Goal: Information Seeking & Learning: Learn about a topic

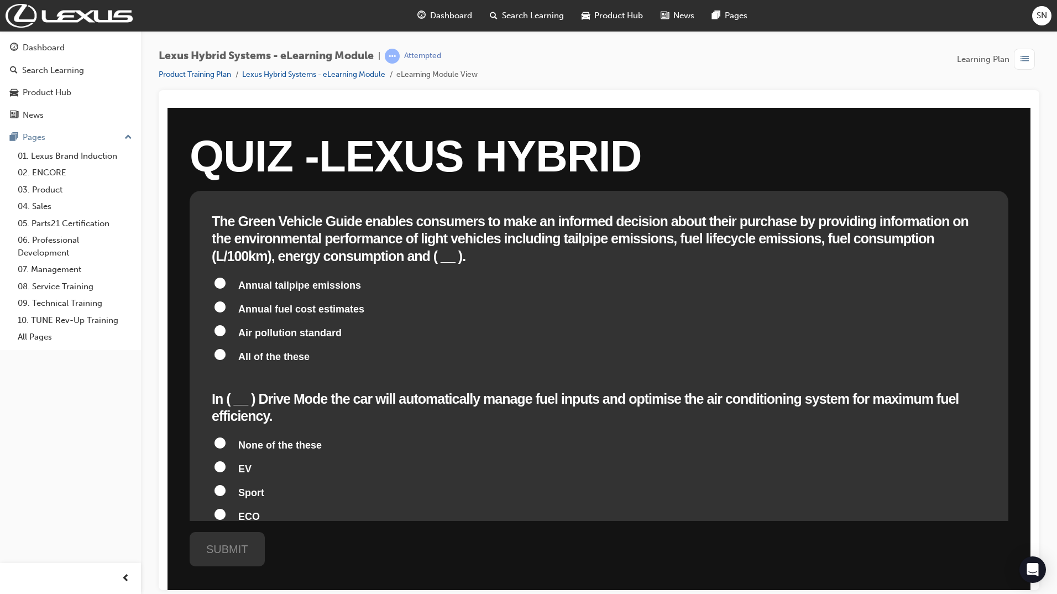
click at [220, 325] on input "Air pollution standard" at bounding box center [220, 330] width 11 height 11
radio input "true"
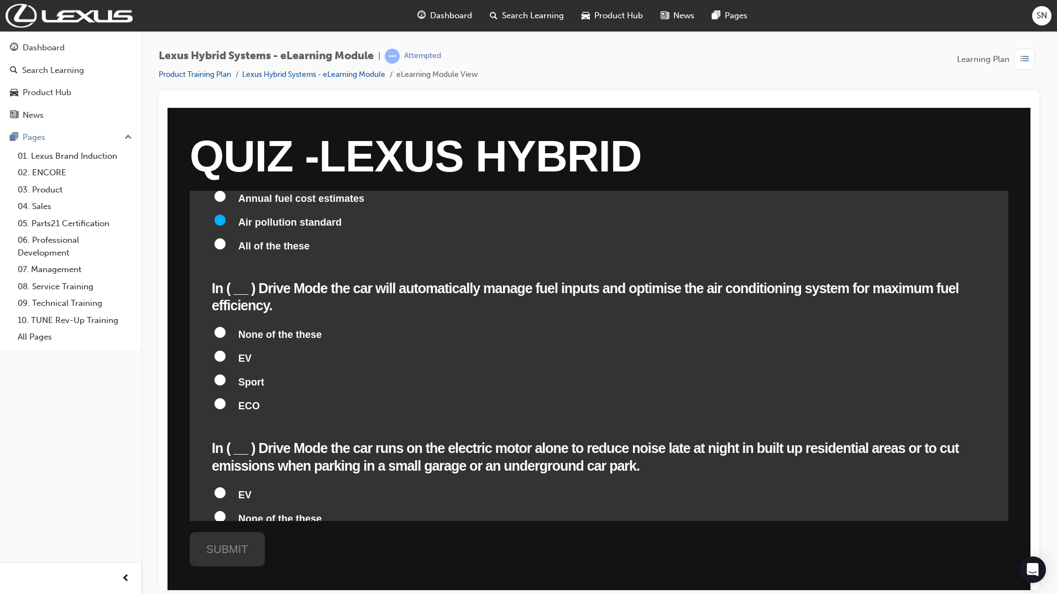
click at [217, 398] on input "ECO" at bounding box center [220, 403] width 11 height 11
radio input "true"
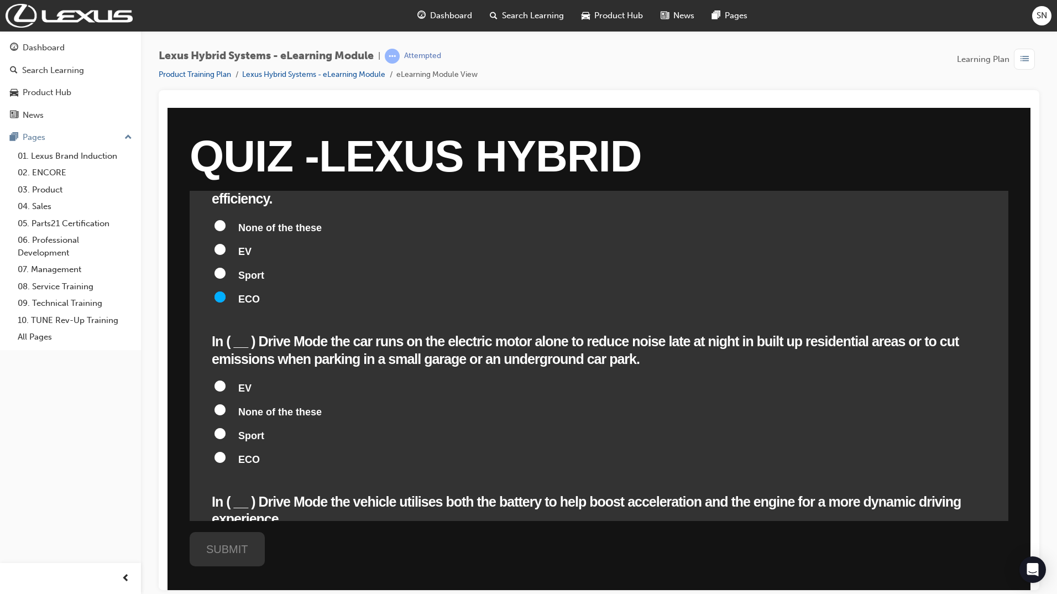
scroll to position [276, 0]
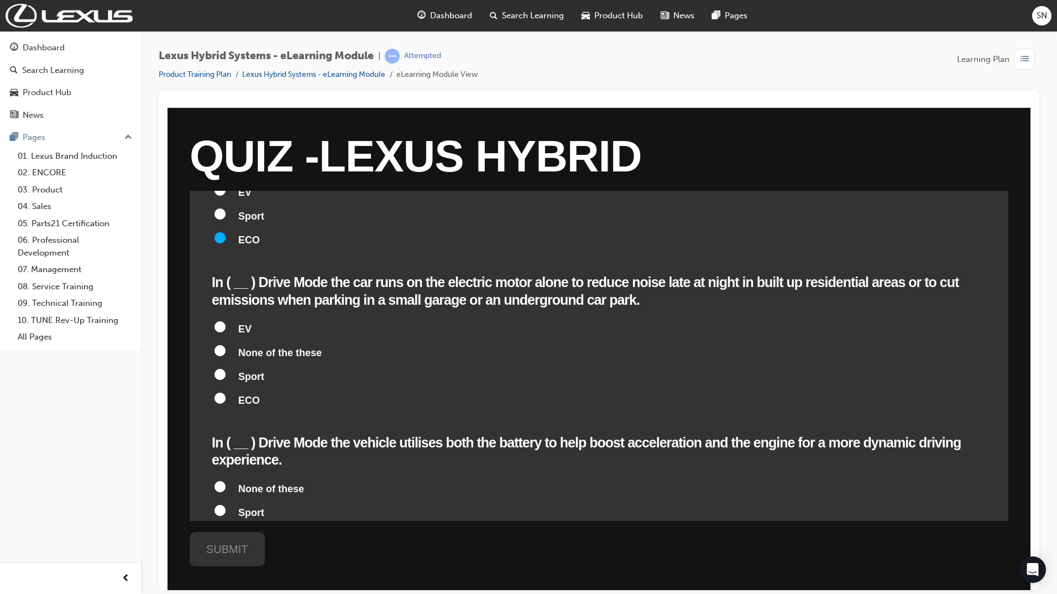
click at [220, 321] on input "EV" at bounding box center [220, 326] width 11 height 11
radio input "true"
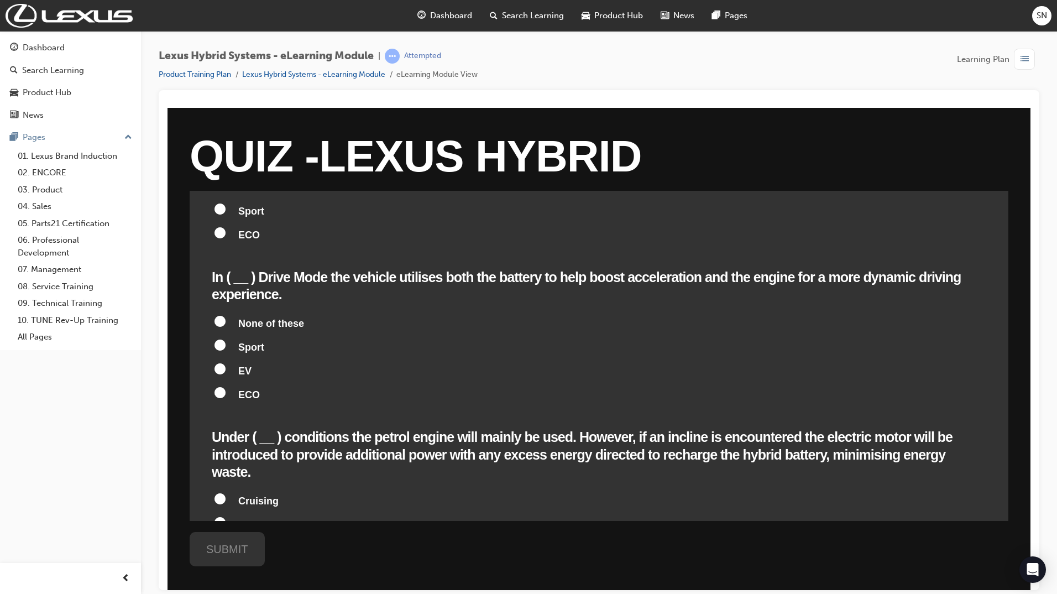
scroll to position [442, 0]
click at [222, 338] on input "Sport" at bounding box center [220, 343] width 11 height 11
radio input "true"
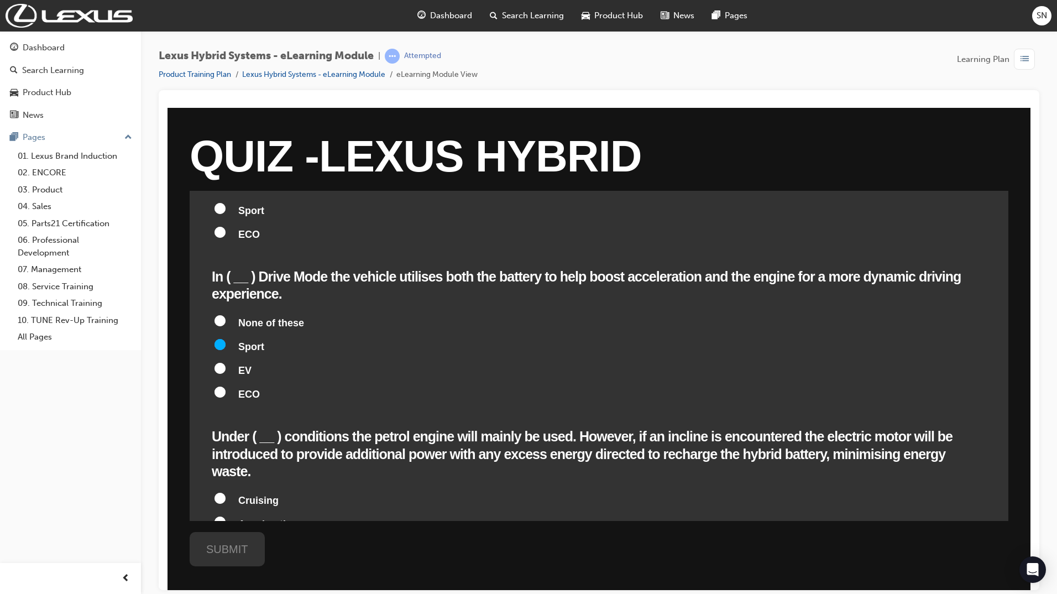
radio input "true"
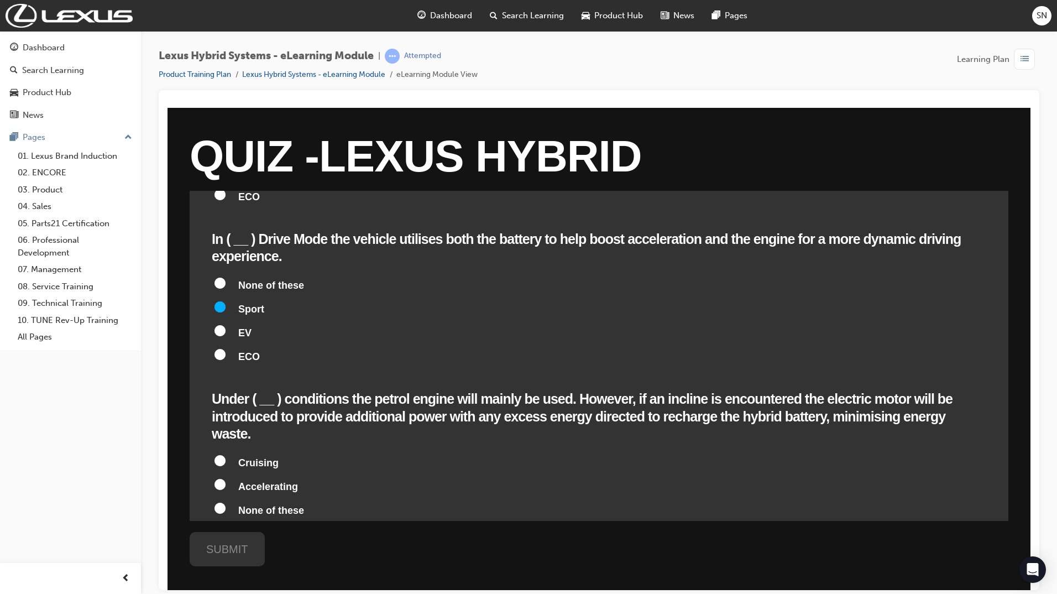
scroll to position [553, 0]
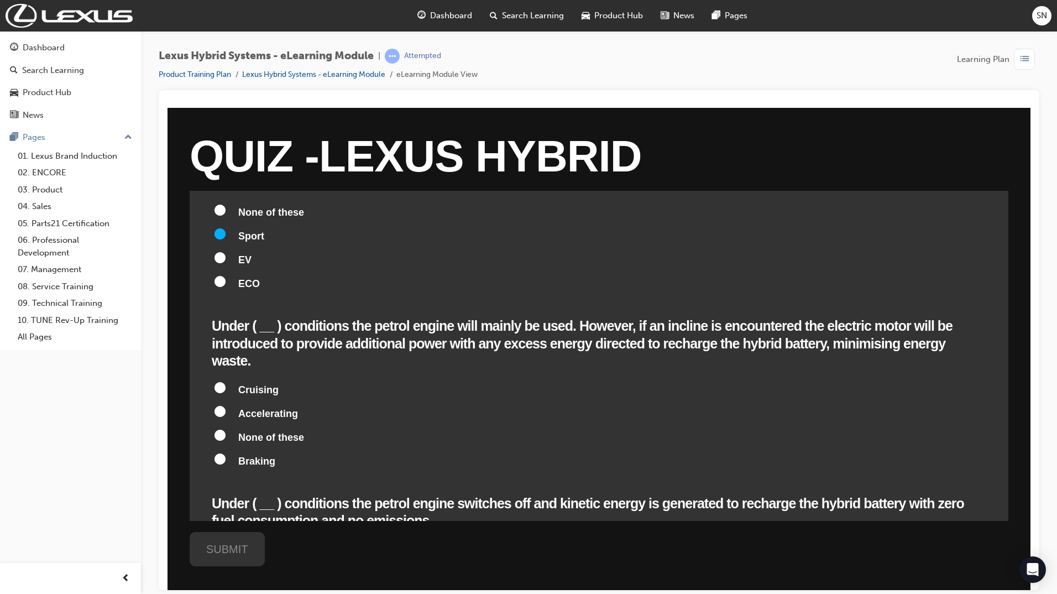
click at [216, 381] on input "Cruising" at bounding box center [220, 386] width 11 height 11
radio input "true"
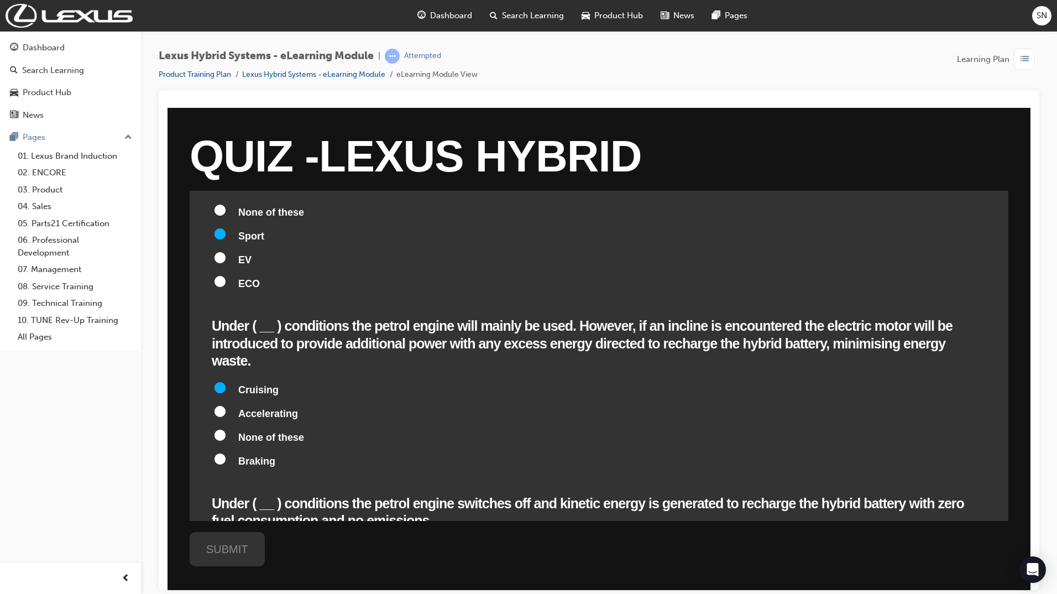
radio input "true"
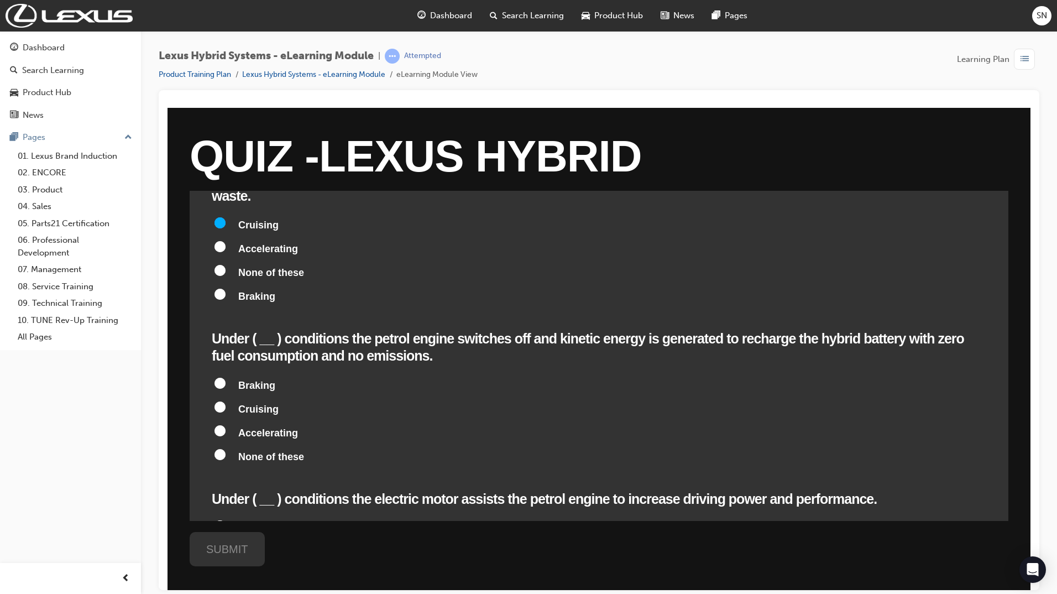
scroll to position [719, 0]
click at [223, 376] on input "Braking" at bounding box center [220, 381] width 11 height 11
radio input "true"
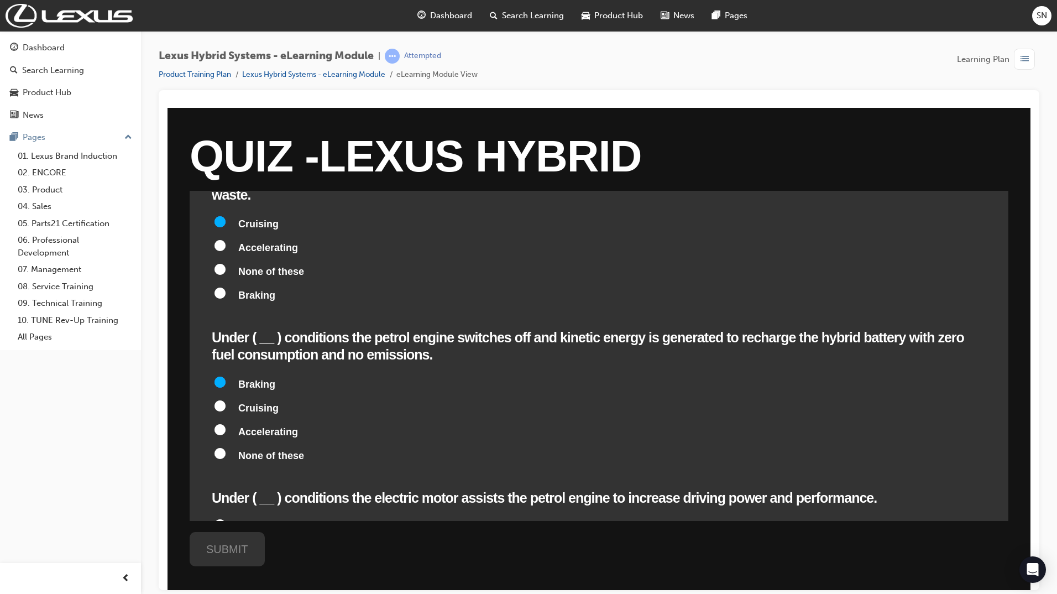
radio input "true"
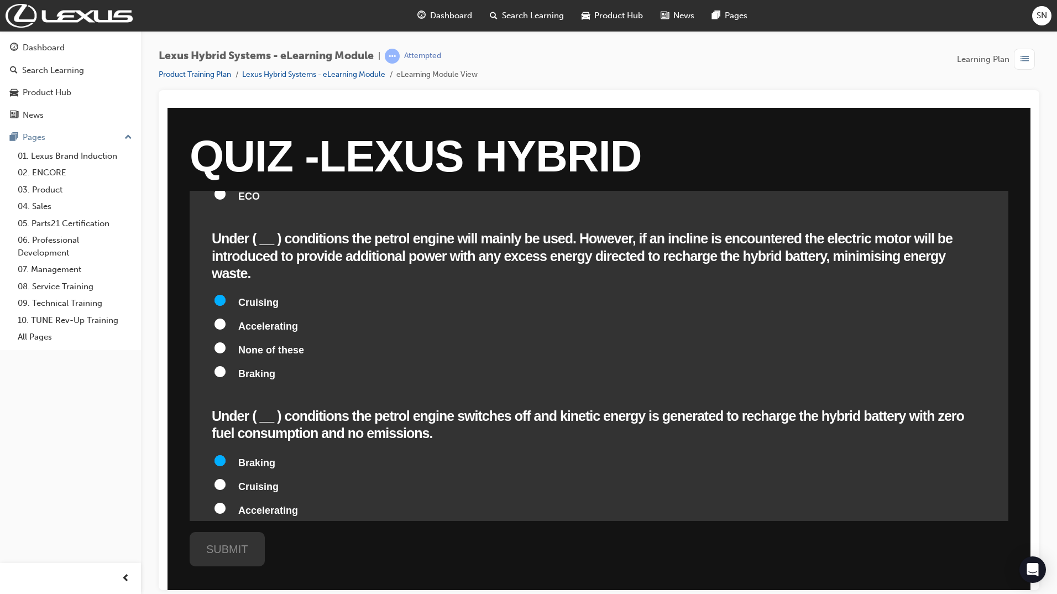
scroll to position [608, 0]
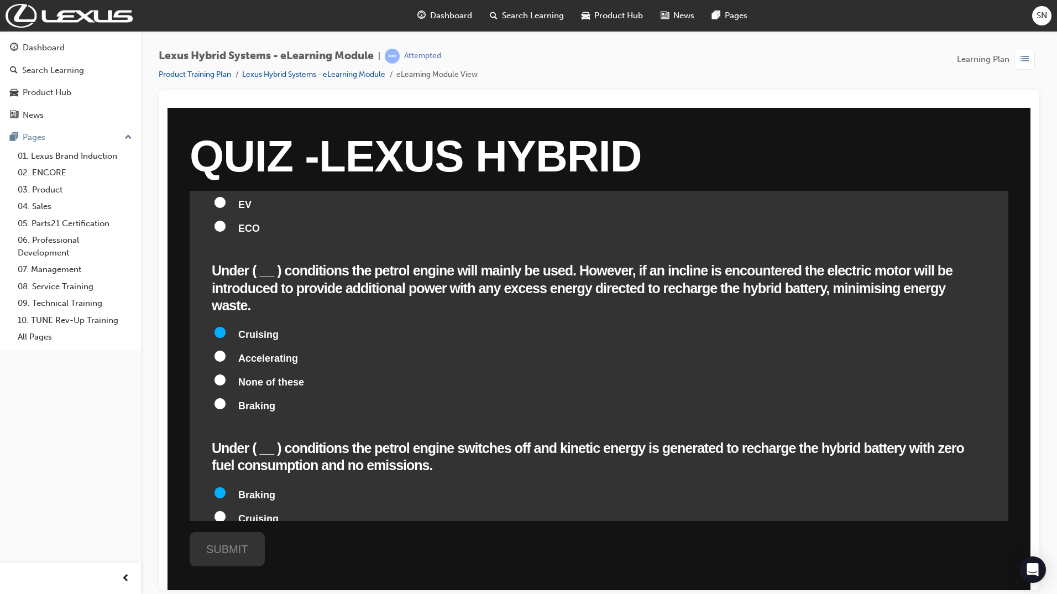
click at [218, 350] on input "Accelerating" at bounding box center [220, 355] width 11 height 11
radio input "true"
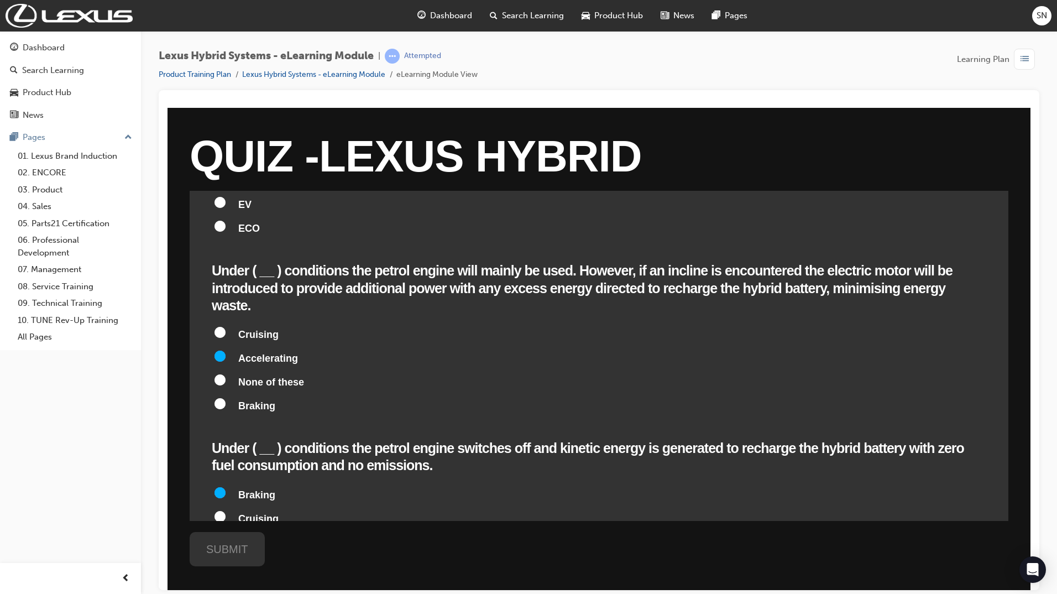
radio input "true"
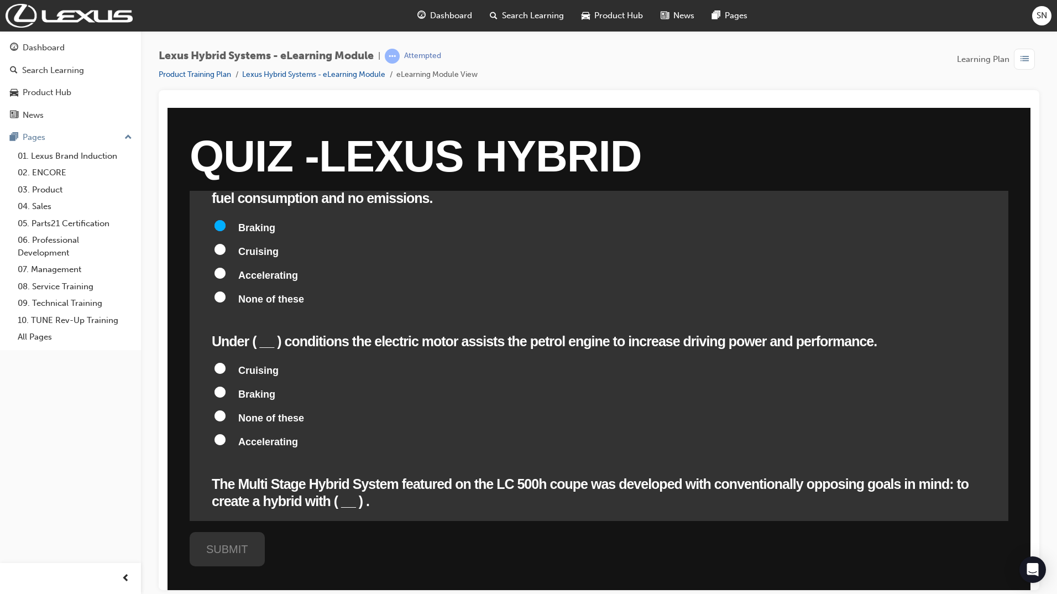
scroll to position [885, 0]
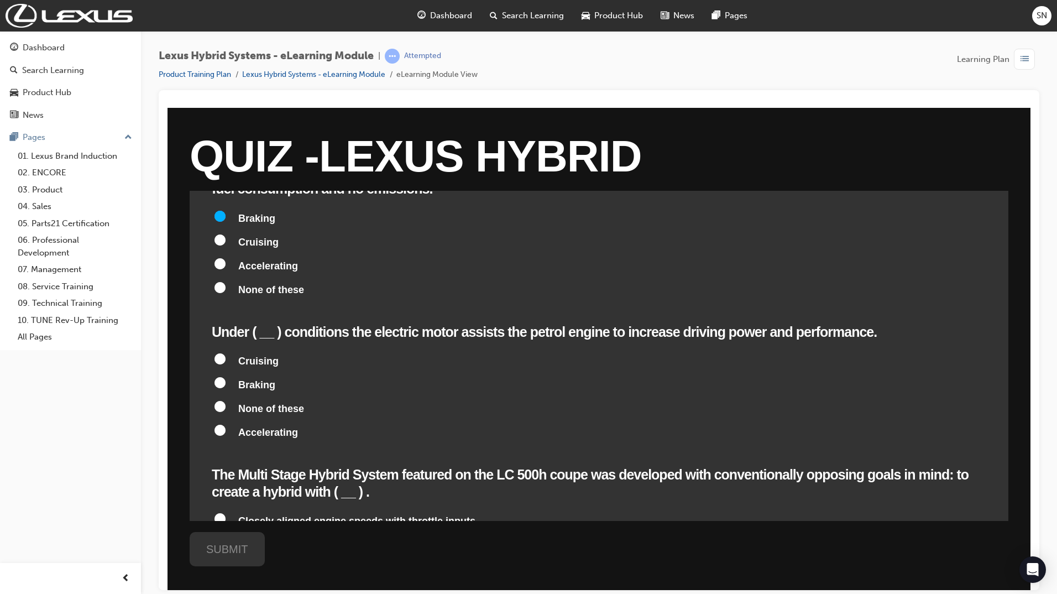
click at [223, 353] on input "Cruising" at bounding box center [220, 358] width 11 height 11
radio input "true"
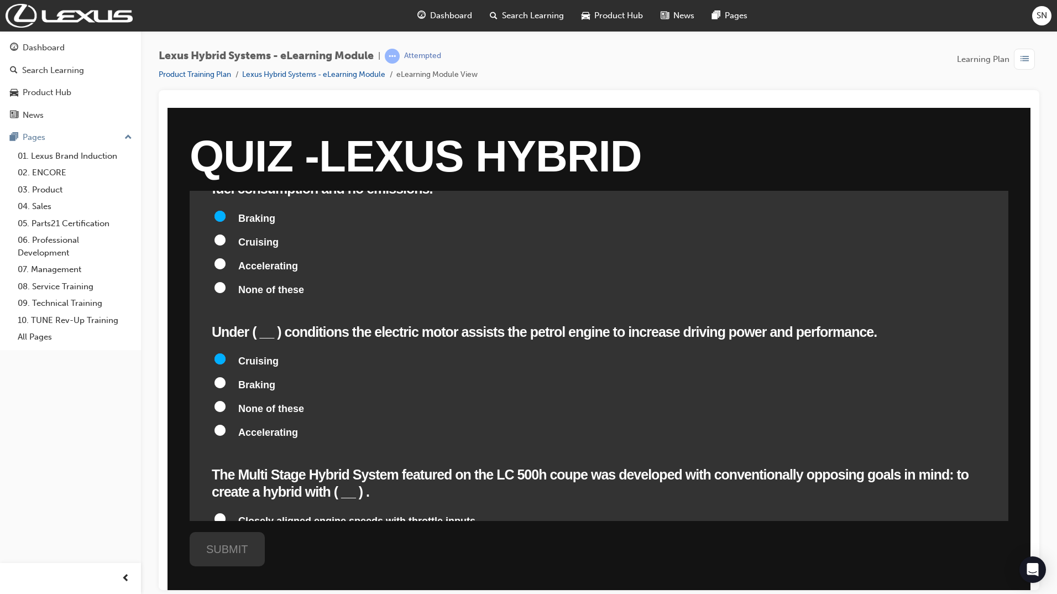
radio input "true"
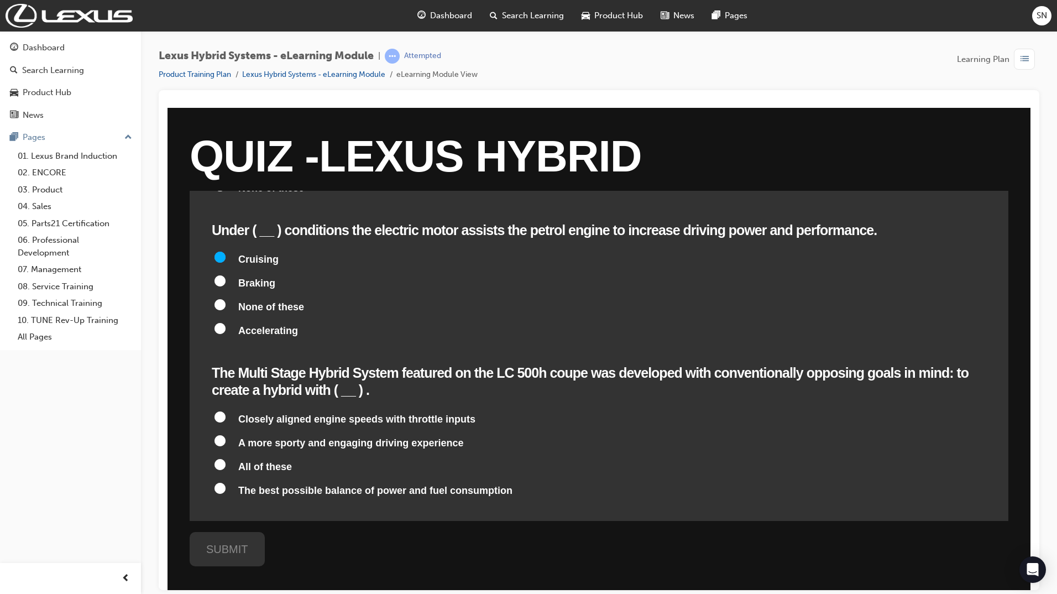
scroll to position [995, 0]
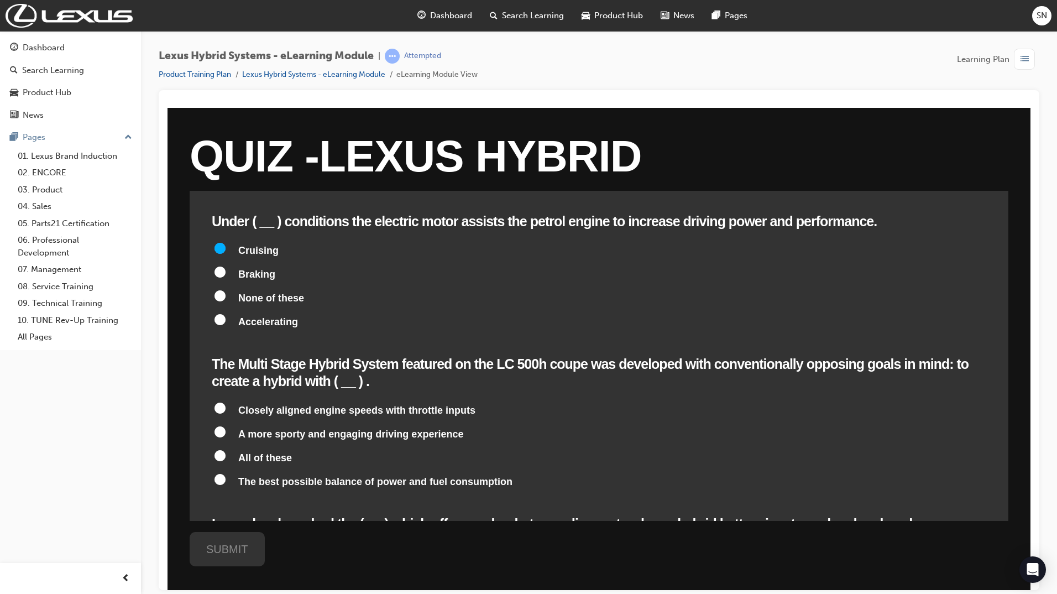
click at [220, 450] on input "All of these" at bounding box center [220, 455] width 11 height 11
radio input "true"
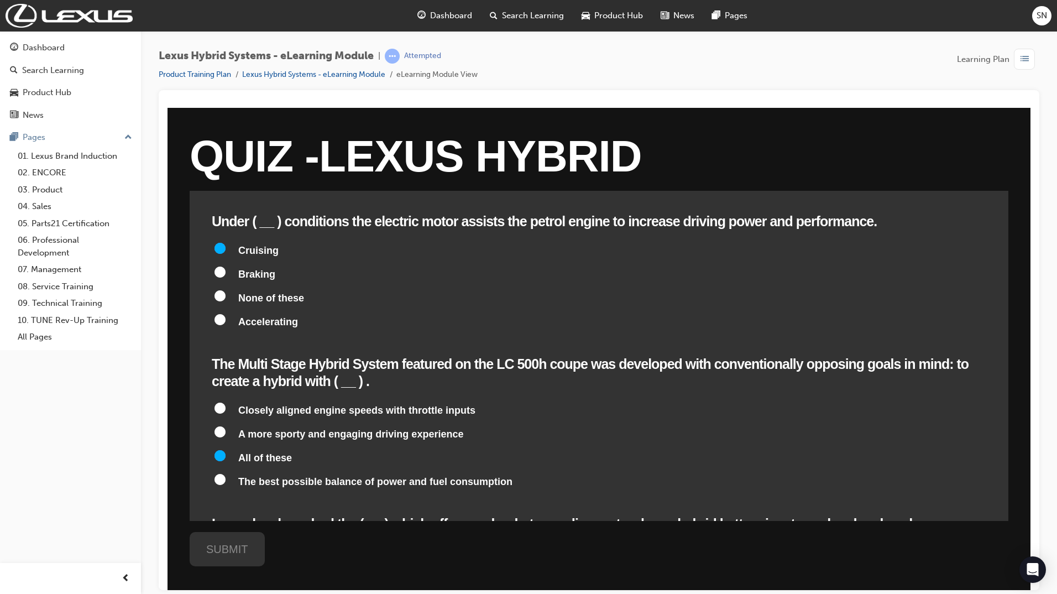
radio input "true"
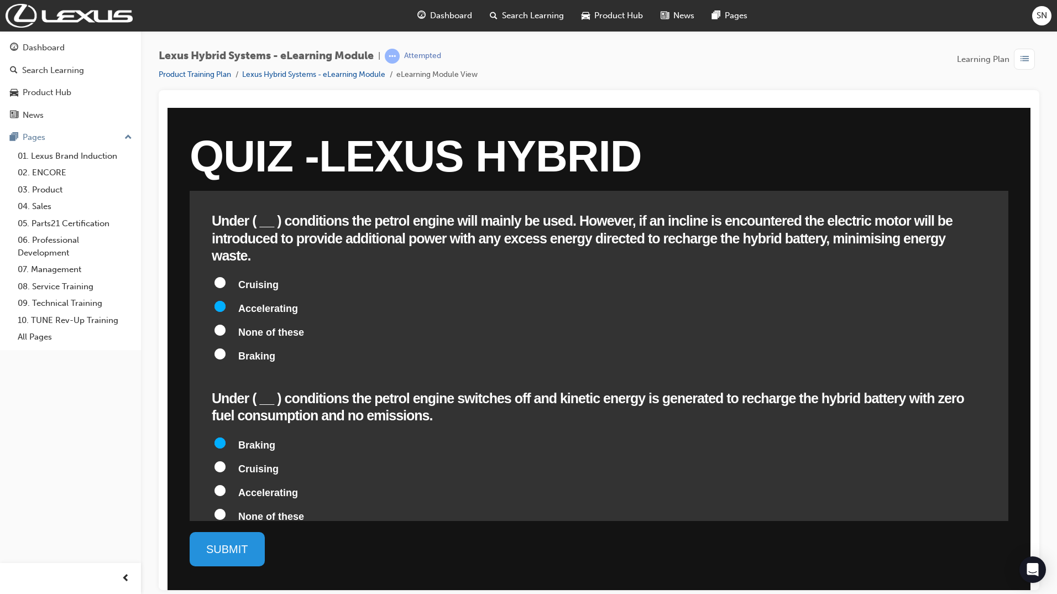
scroll to position [553, 0]
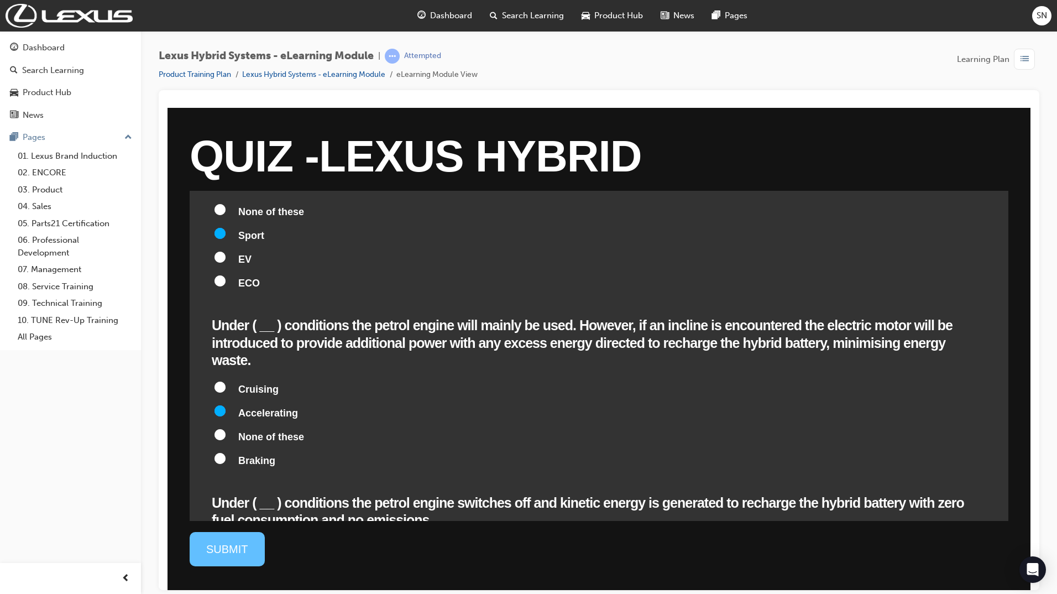
click at [232, 553] on div "SUBMIT" at bounding box center [227, 548] width 75 height 34
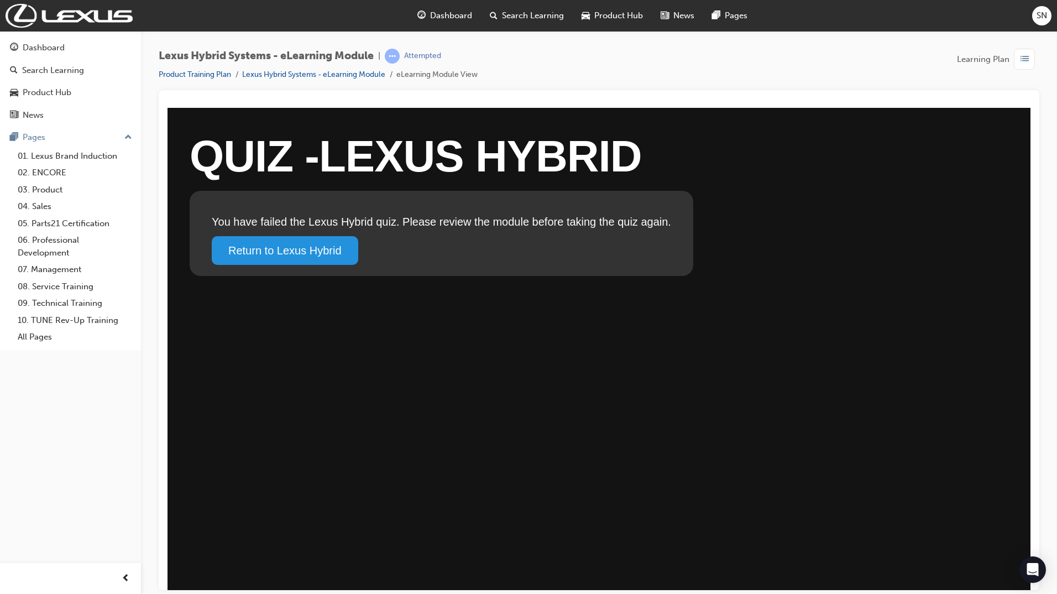
scroll to position [0, 0]
click at [288, 250] on link "Return to Lexus Hybrid" at bounding box center [285, 250] width 147 height 29
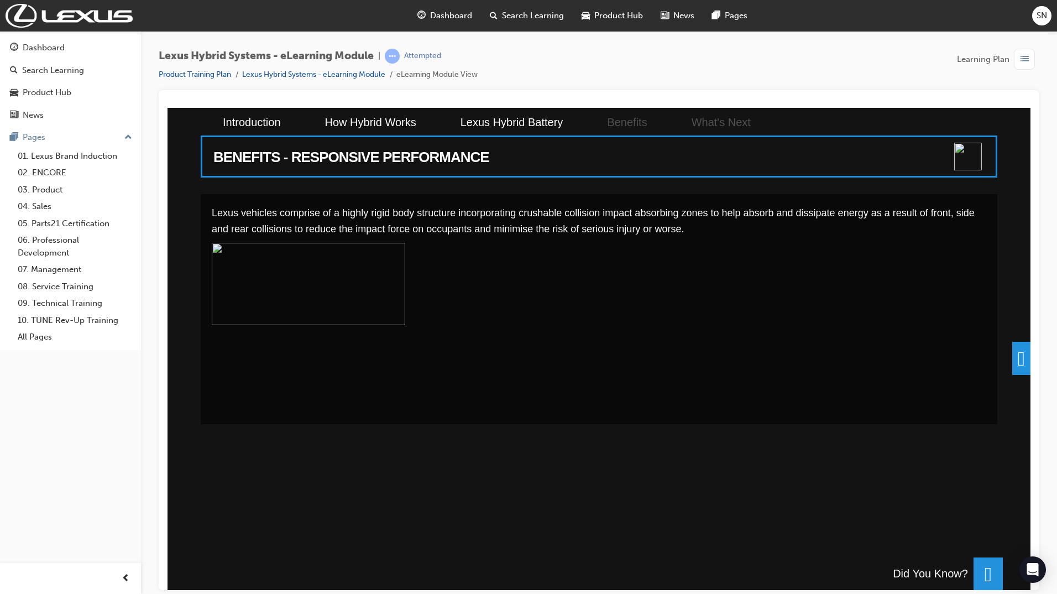
click at [1016, 357] on span at bounding box center [1021, 357] width 18 height 33
click at [1016, 357] on div "BENEFITS - RESPONSIVE PERFORMANCE Lexus vehicles comprise of a highly rigid bod…" at bounding box center [599, 348] width 863 height 482
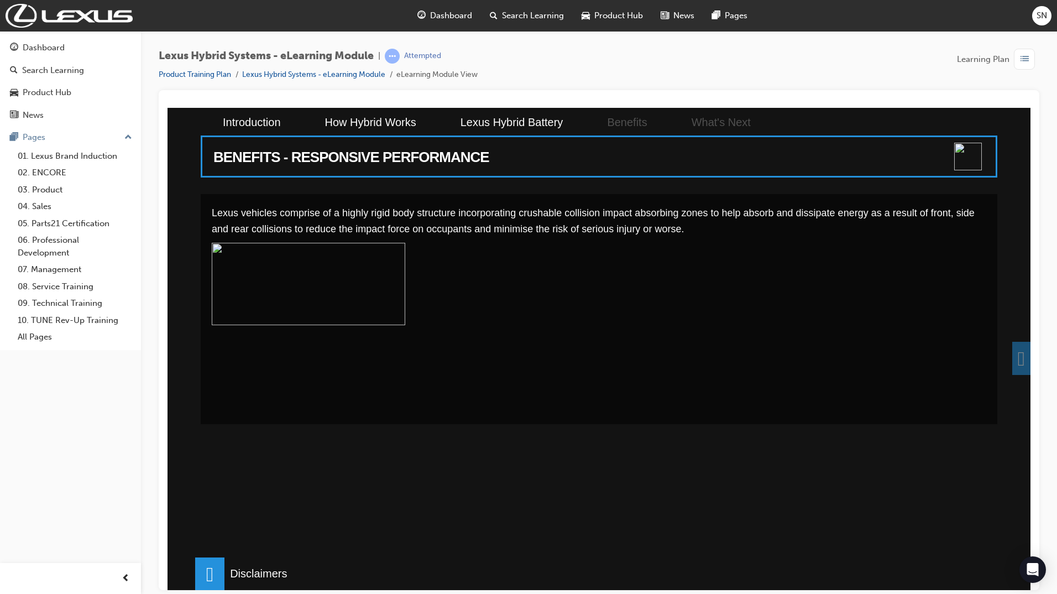
click at [1016, 357] on div "BENEFITS - RESPONSIVE PERFORMANCE Lexus vehicles comprise of a highly rigid bod…" at bounding box center [599, 348] width 863 height 482
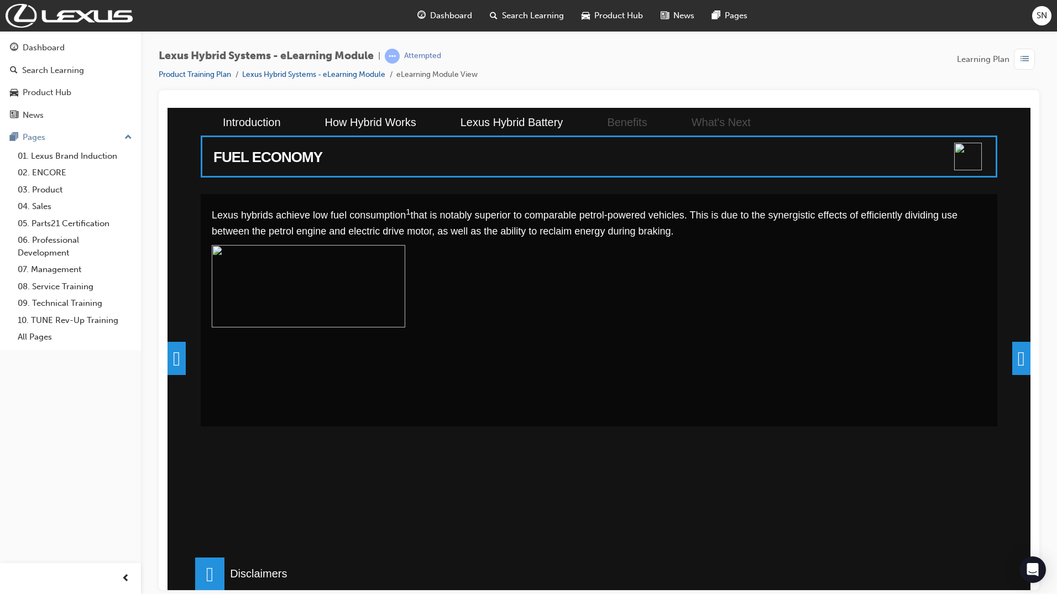
click at [1016, 357] on span at bounding box center [1021, 357] width 18 height 33
click at [1016, 357] on div "FUEL ECONOMY Lexus hybrids achieve low fuel consumption 1 that is notably super…" at bounding box center [599, 348] width 863 height 482
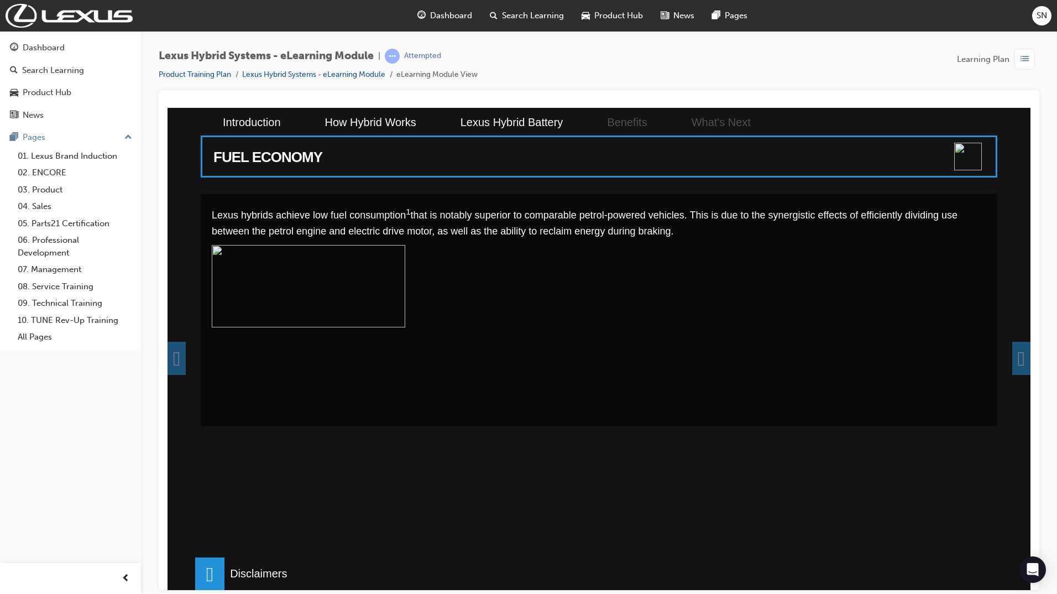
click at [1016, 357] on div "FUEL ECONOMY Lexus hybrids achieve low fuel consumption 1 that is notably super…" at bounding box center [599, 348] width 863 height 482
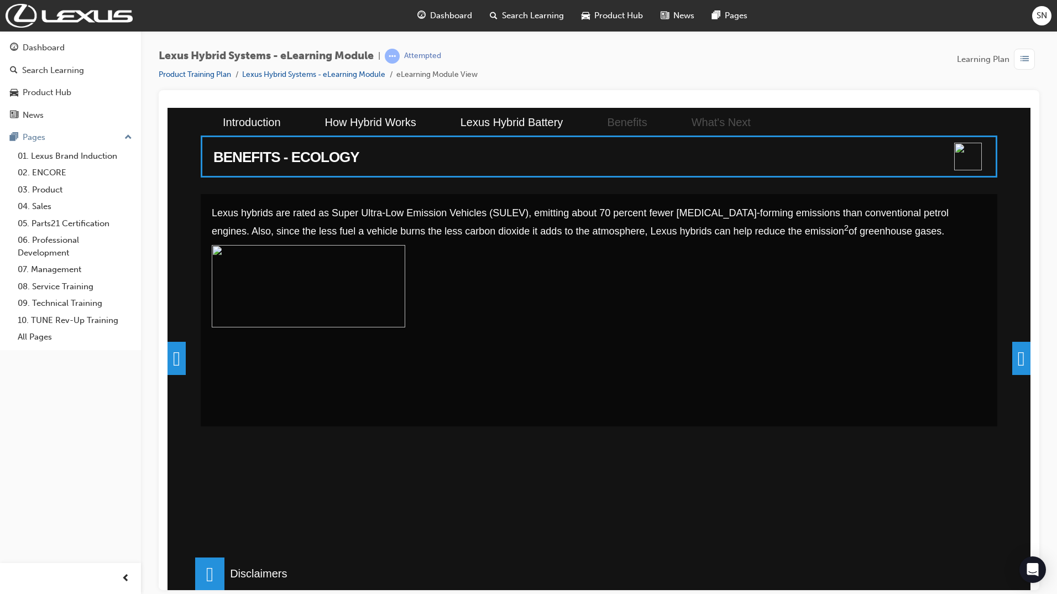
click at [997, 357] on div "Lexus hybrids are rated as Super Ultra-Low Emission Vehicles (SULEV), emitting …" at bounding box center [599, 310] width 797 height 232
click at [1017, 357] on span at bounding box center [1021, 357] width 18 height 33
click at [1017, 357] on div "BENEFITS - ECOLOGY Lexus hybrids are rated as Super Ultra-Low Emission Vehicles…" at bounding box center [599, 348] width 863 height 482
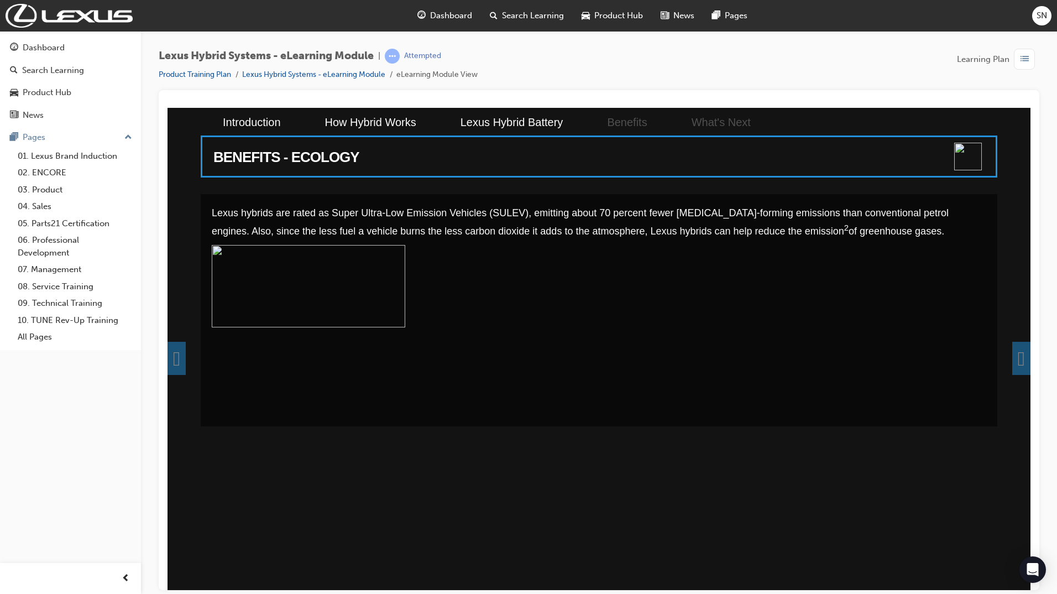
click at [1017, 357] on div "BENEFITS - ECOLOGY Lexus hybrids are rated as Super Ultra-Low Emission Vehicles…" at bounding box center [599, 348] width 863 height 482
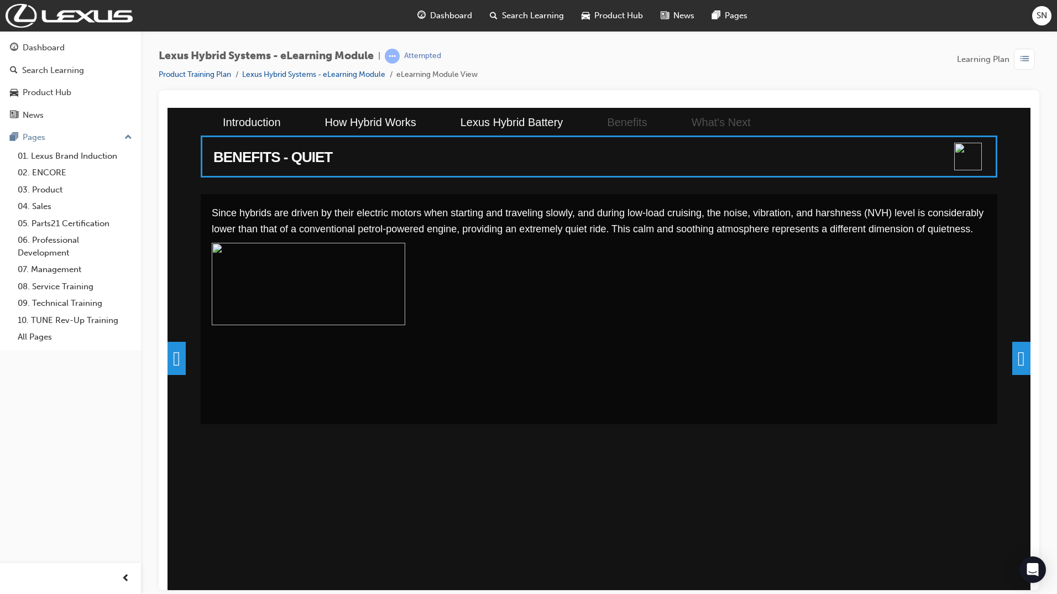
click at [986, 357] on p at bounding box center [599, 324] width 775 height 165
click at [1017, 357] on span at bounding box center [1021, 357] width 18 height 33
click at [1017, 357] on div "BENEFITS - QUIET Since hybrids are driven by their electric motors when startin…" at bounding box center [599, 348] width 863 height 482
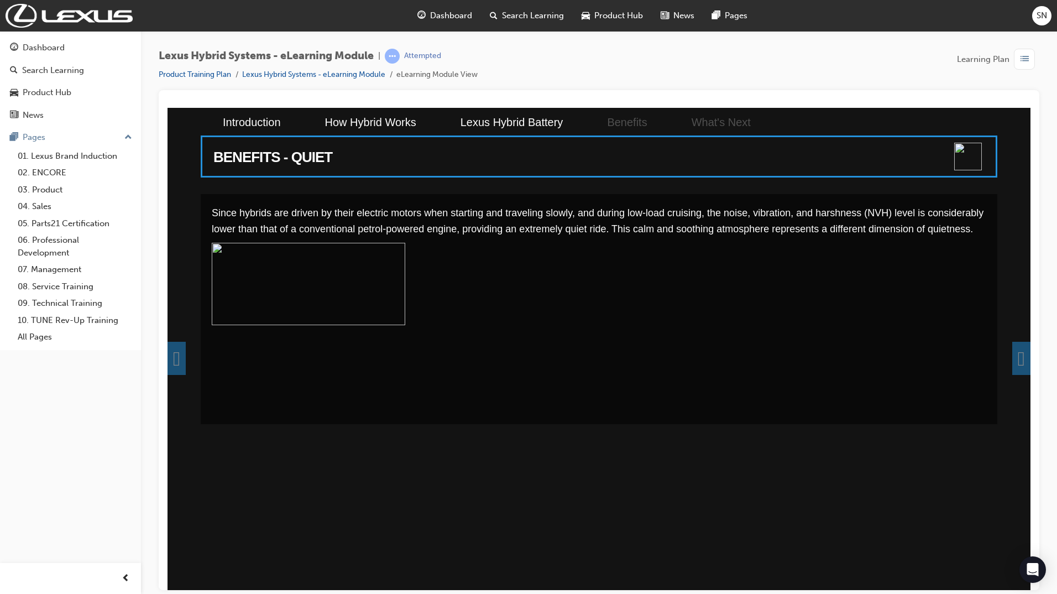
click at [1017, 357] on span at bounding box center [1021, 357] width 18 height 33
click at [1017, 357] on div "BENEFITS - INTUITIVE INTERACTION Lexus Hybrid Drive vehicles feature convenient…" at bounding box center [599, 348] width 863 height 482
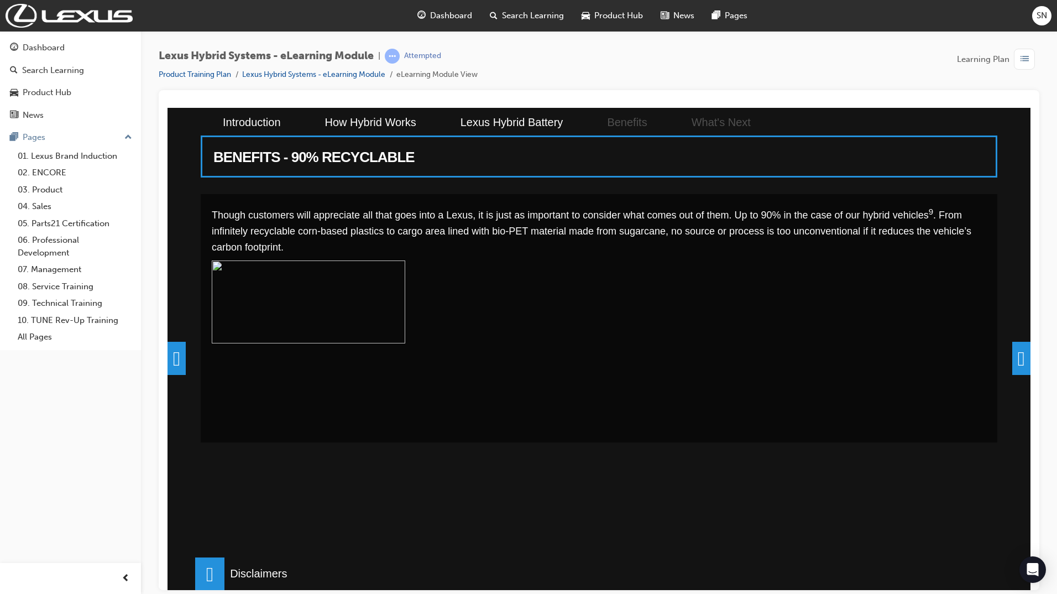
click at [1017, 357] on div "BENEFITS - 90% RECYCLABLE Though customers will appreciate all that goes into a…" at bounding box center [599, 348] width 863 height 482
click at [1017, 357] on span at bounding box center [1021, 357] width 18 height 33
click at [1017, 357] on div "BENEFITS - 90% RECYCLABLE Though customers will appreciate all that goes into a…" at bounding box center [599, 348] width 863 height 482
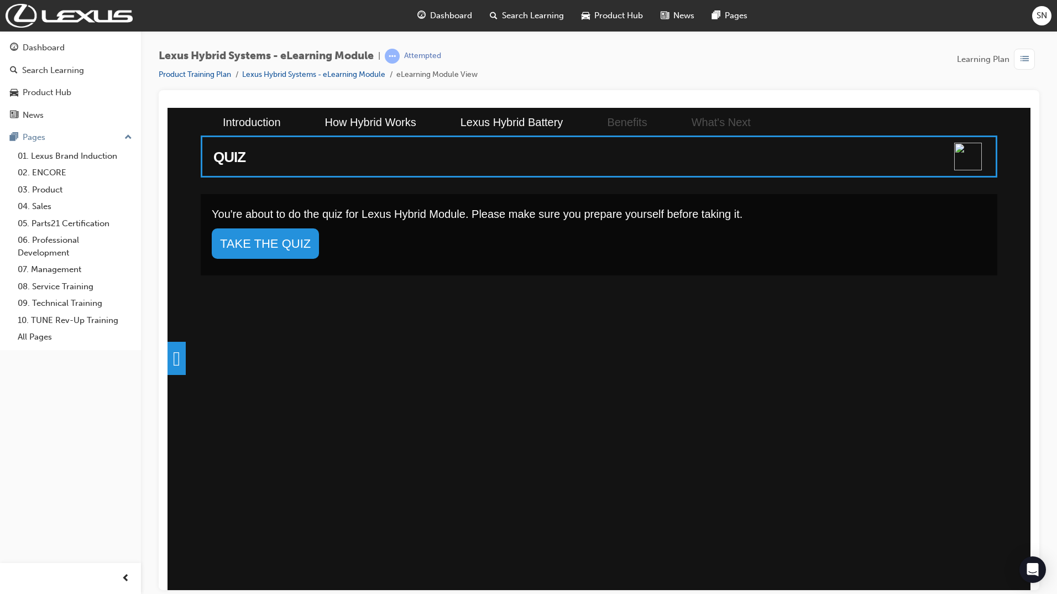
click at [997, 357] on div "You're about to do the quiz for Lexus Hybrid Module. Please make sure you prepa…" at bounding box center [599, 359] width 797 height 330
click at [1017, 357] on div "QUIZ You're about to do the quiz for Lexus Hybrid Module. Please make sure you …" at bounding box center [599, 348] width 863 height 482
click at [304, 246] on link "TAKE THE QUIZ" at bounding box center [265, 243] width 107 height 30
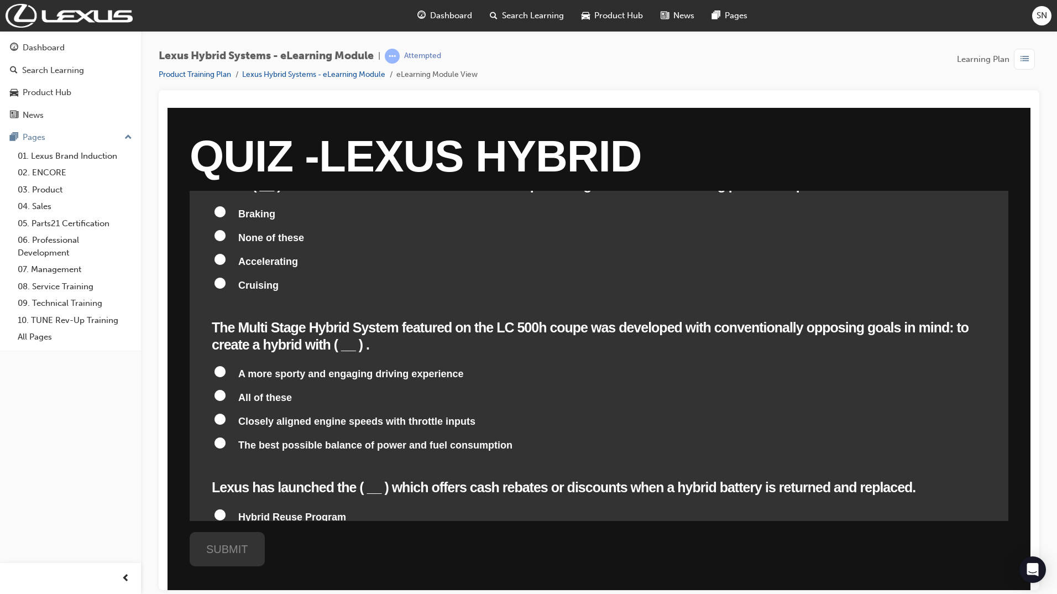
scroll to position [1051, 0]
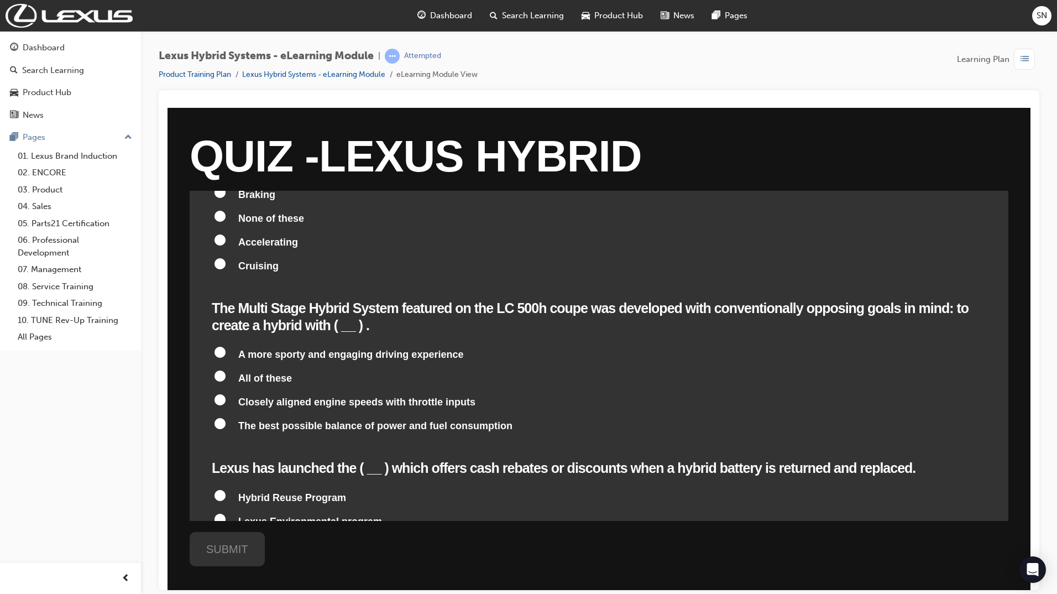
click at [223, 537] on input "Hybrid HV Battery Recycling Program" at bounding box center [220, 542] width 11 height 11
radio input "true"
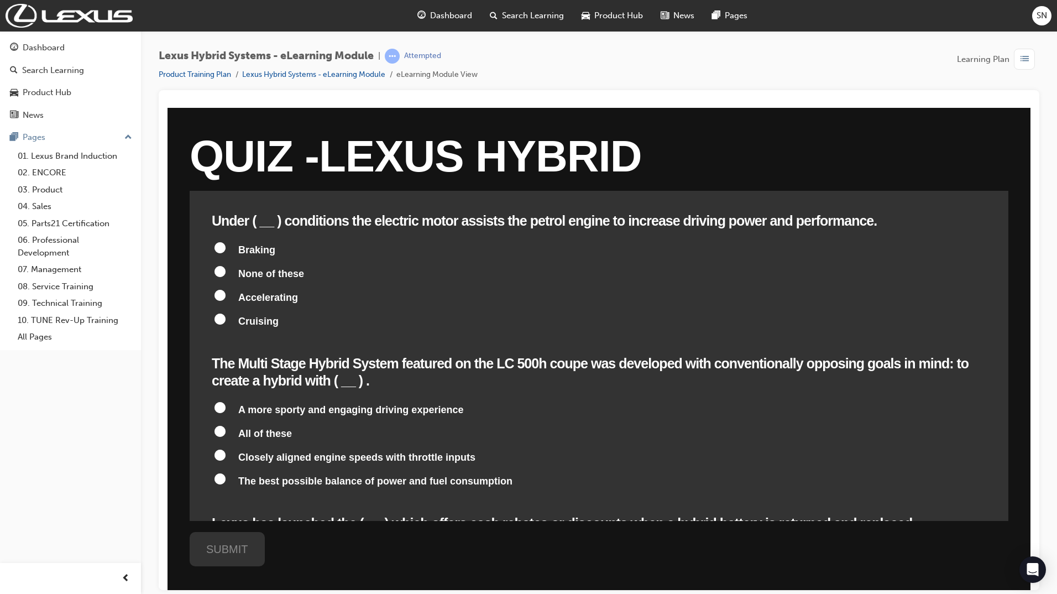
click at [222, 425] on input "All of these" at bounding box center [220, 430] width 11 height 11
radio input "true"
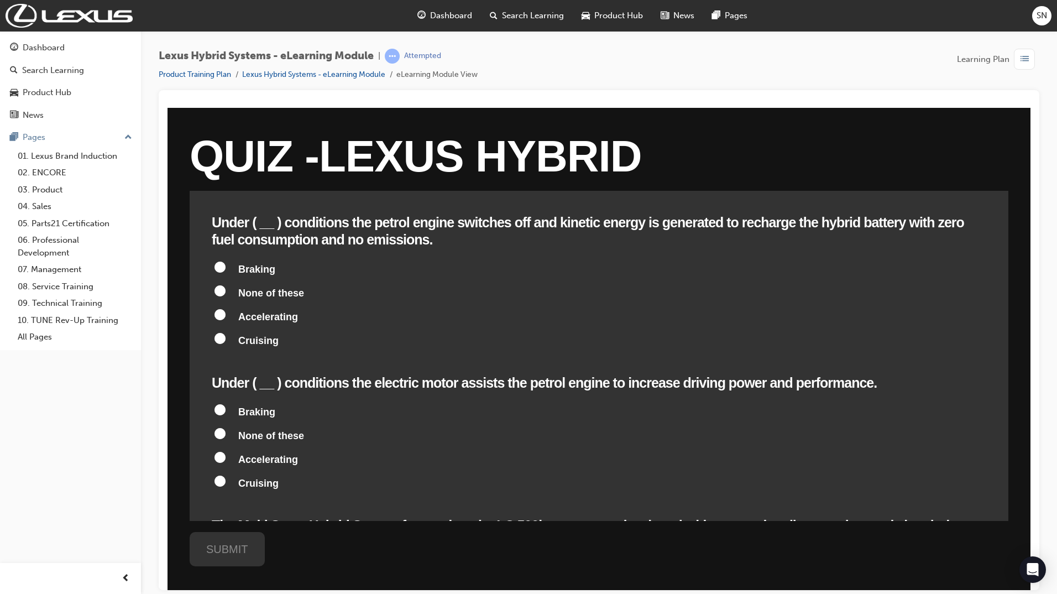
scroll to position [830, 0]
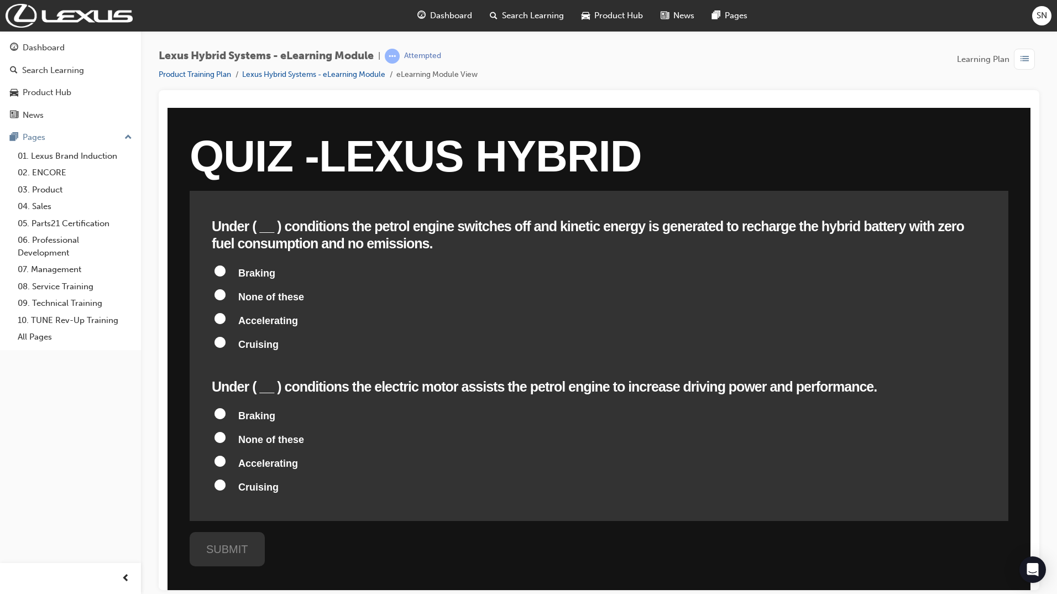
click at [219, 455] on input "Accelerating" at bounding box center [220, 460] width 11 height 11
radio input "true"
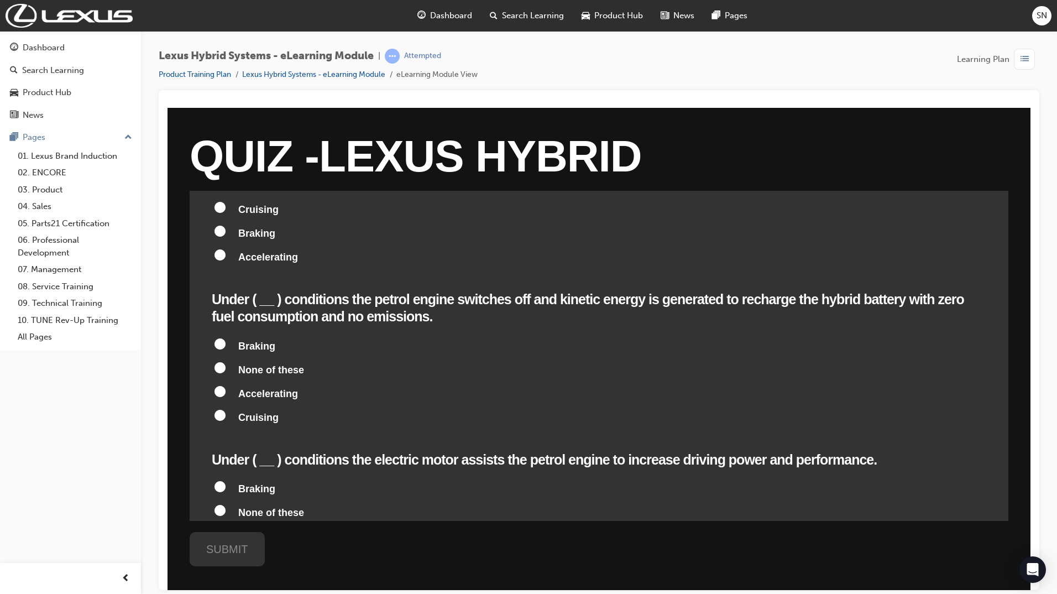
scroll to position [719, 0]
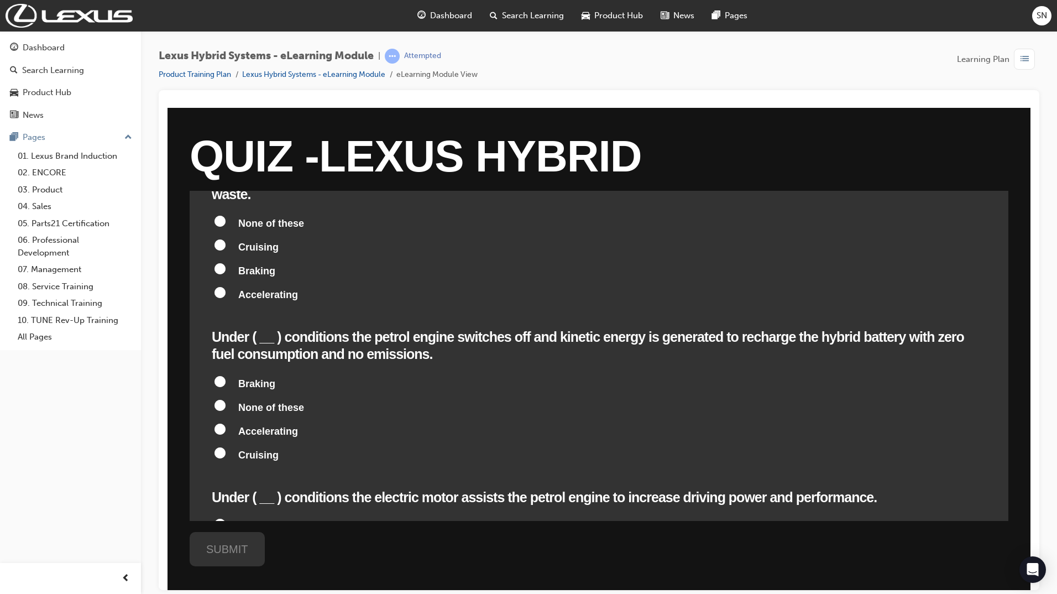
click at [221, 375] on input "Braking" at bounding box center [220, 380] width 11 height 11
radio input "true"
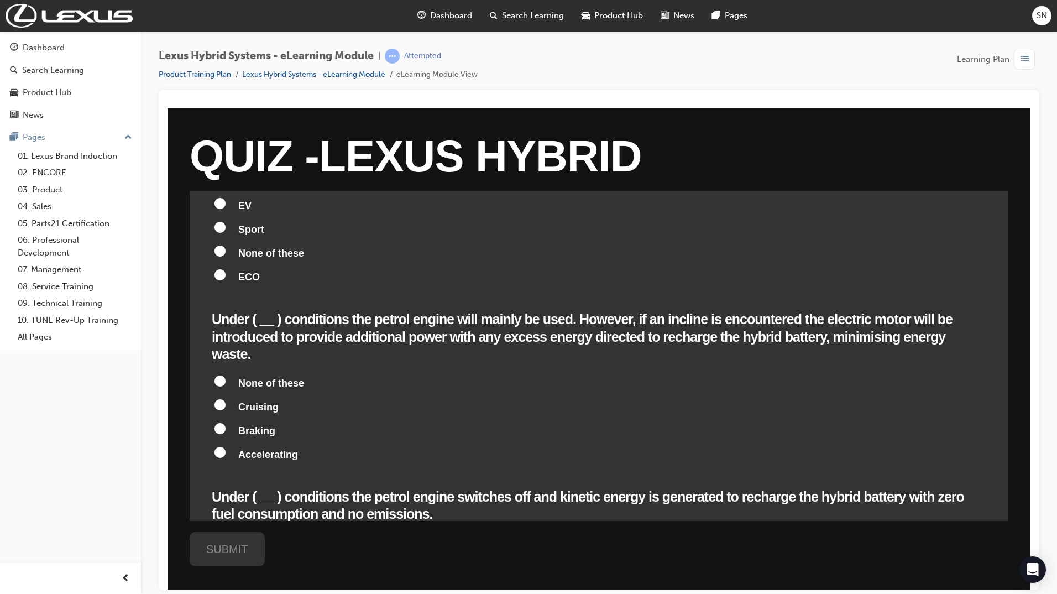
scroll to position [553, 0]
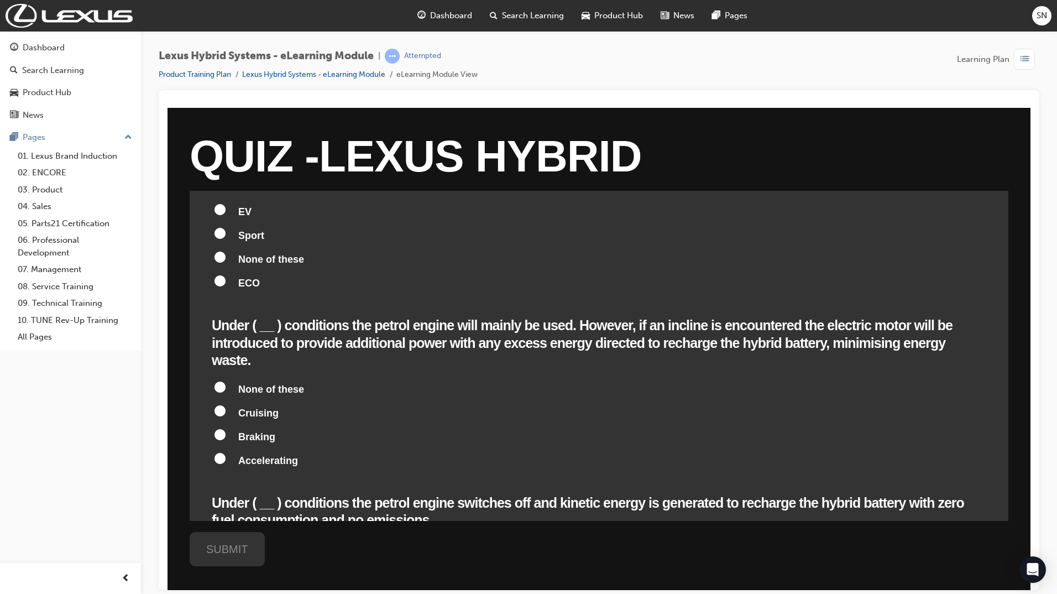
click at [218, 405] on input "Cruising" at bounding box center [220, 410] width 11 height 11
radio input "true"
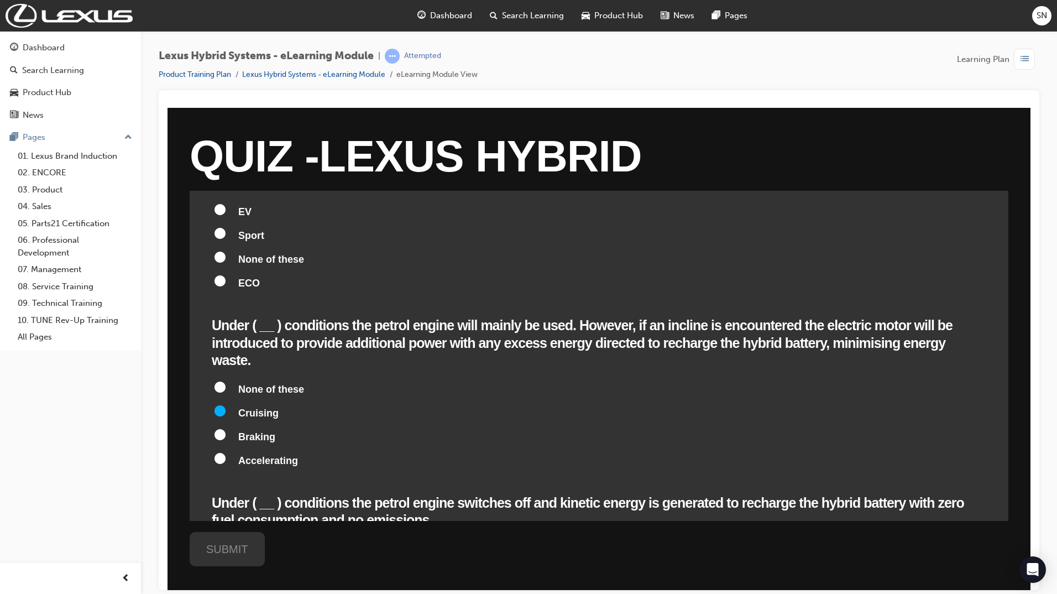
radio input "true"
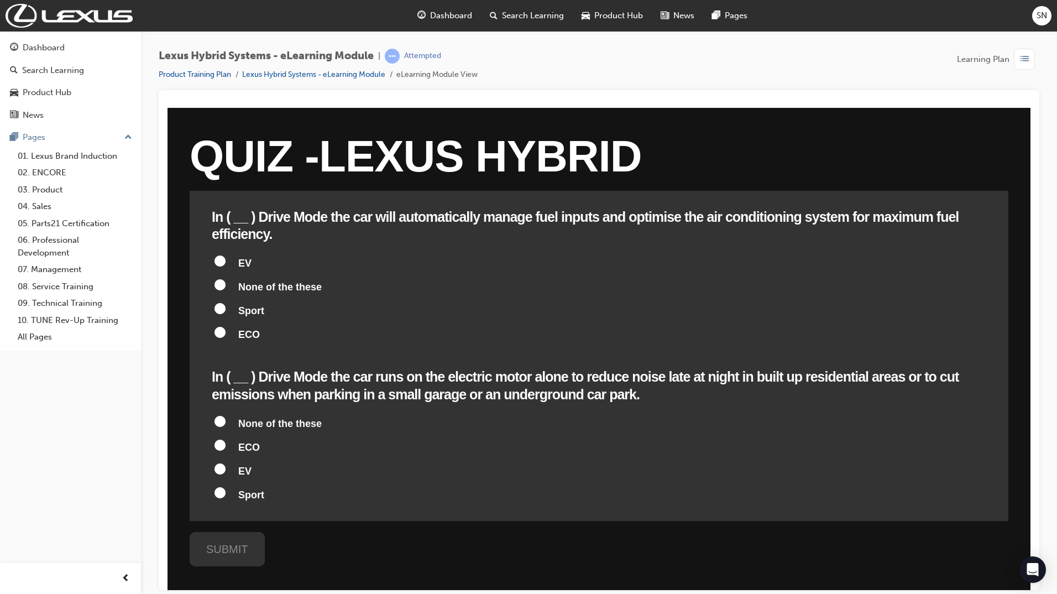
scroll to position [166, 0]
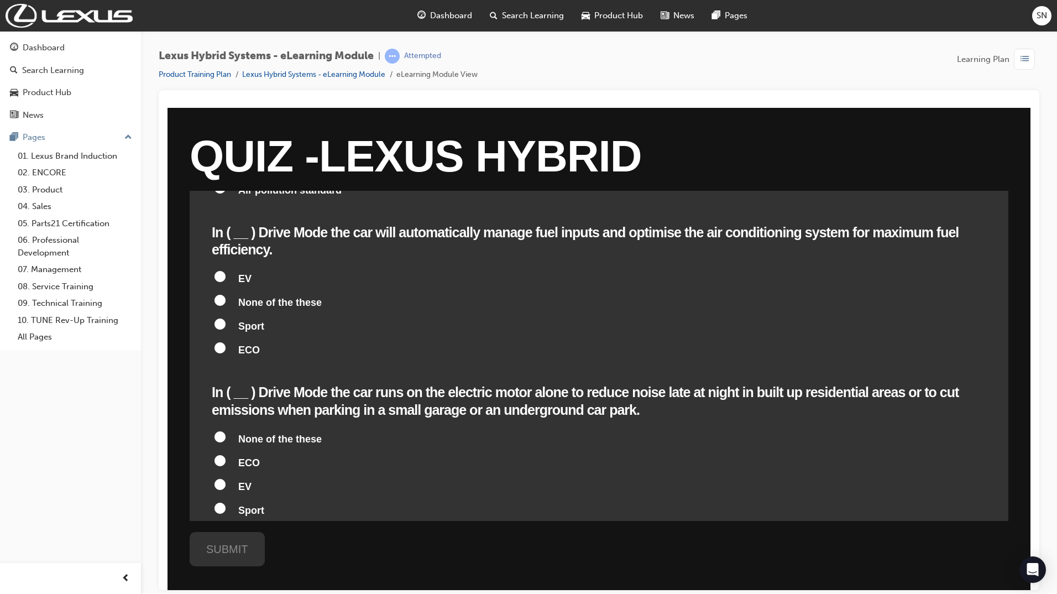
click at [219, 342] on input "ECO" at bounding box center [220, 347] width 11 height 11
radio input "true"
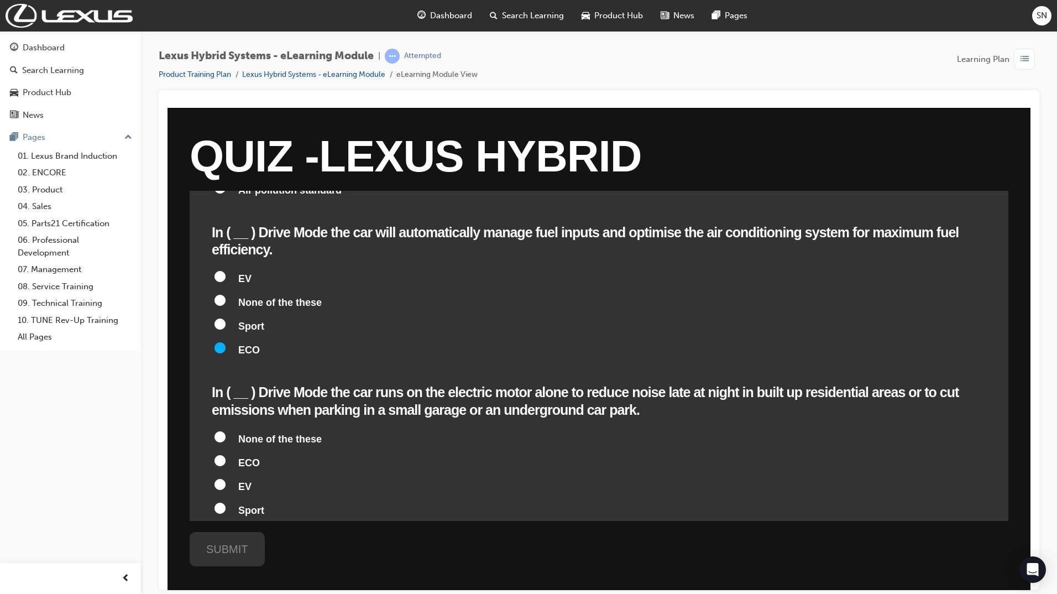
radio input "true"
click at [223, 478] on input "EV" at bounding box center [220, 483] width 11 height 11
radio input "true"
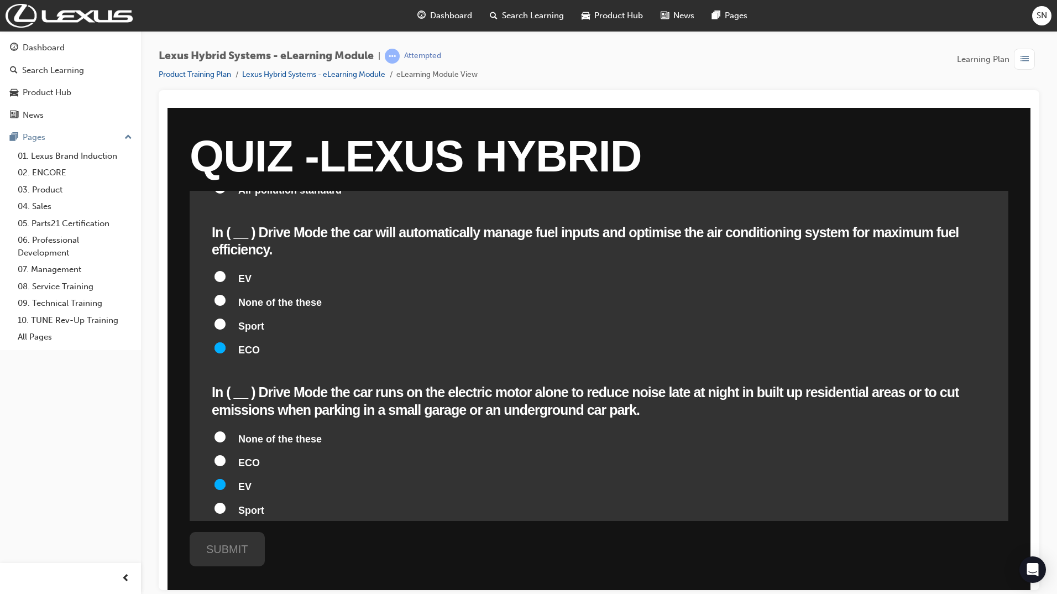
radio input "true"
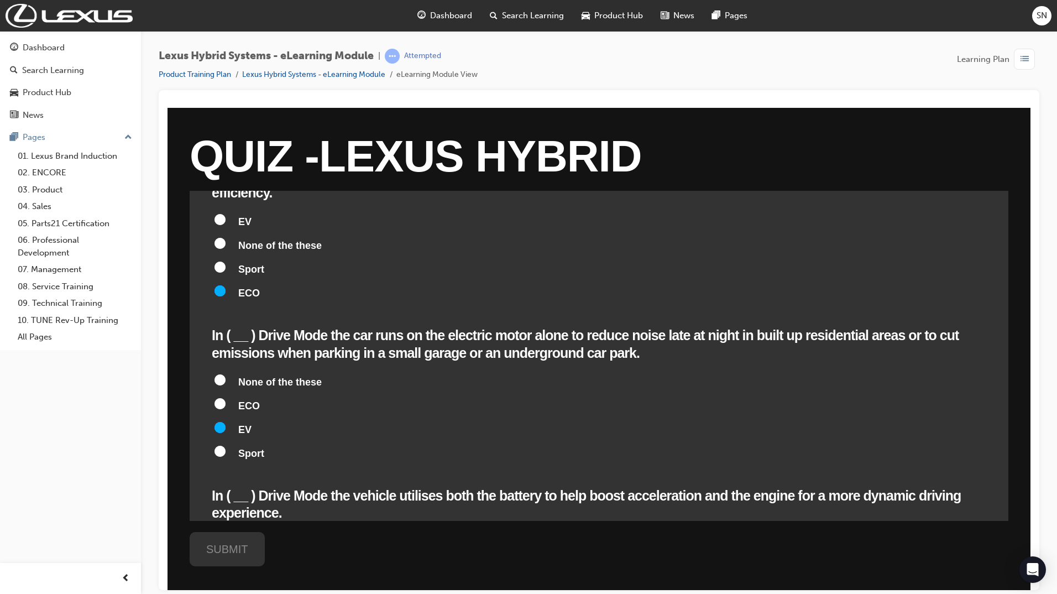
scroll to position [277, 0]
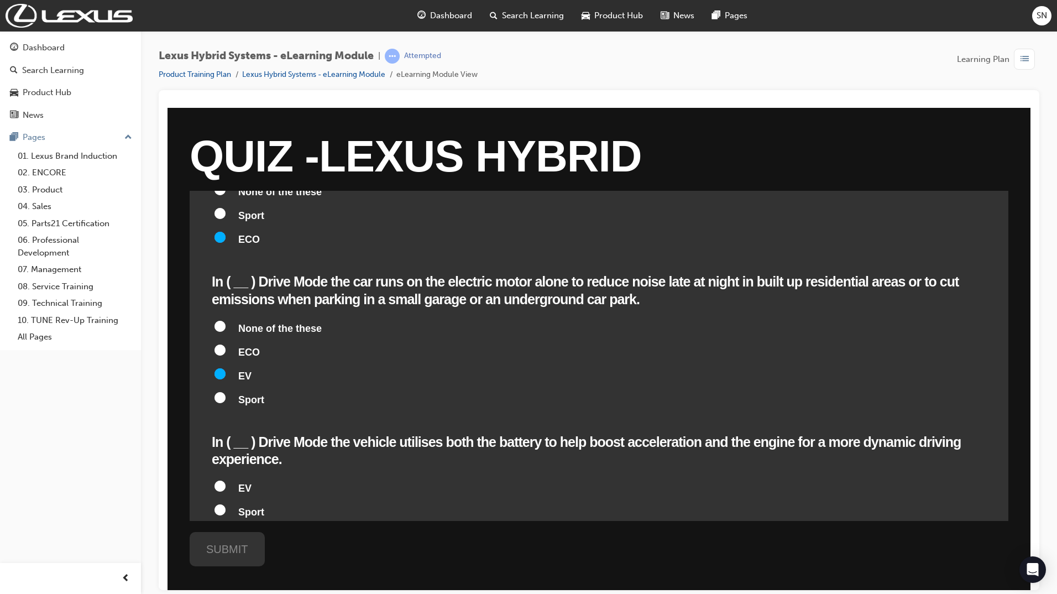
click at [218, 504] on input "Sport" at bounding box center [220, 509] width 11 height 11
radio input "true"
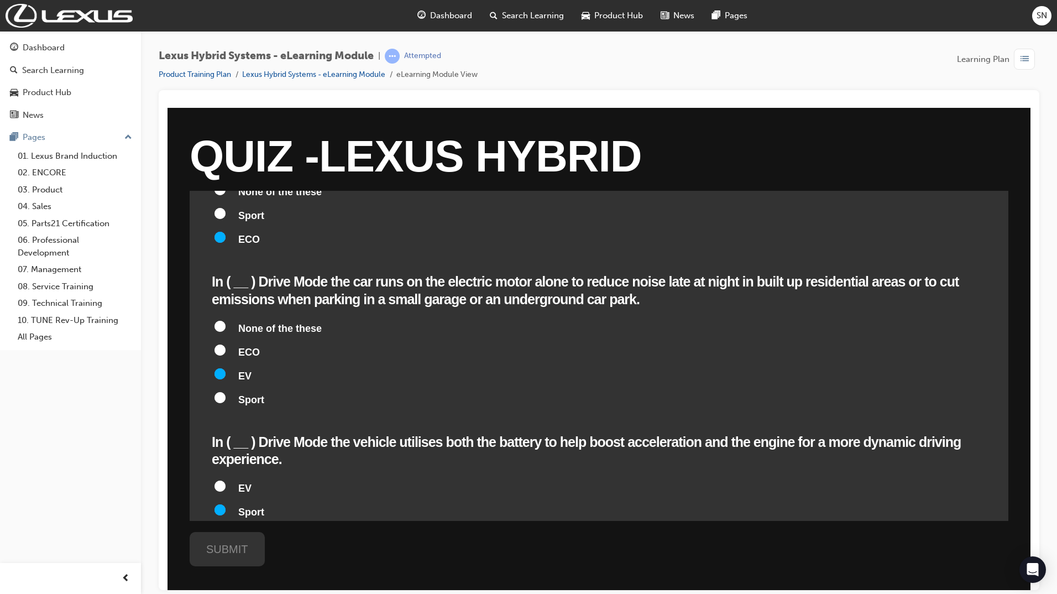
radio input "true"
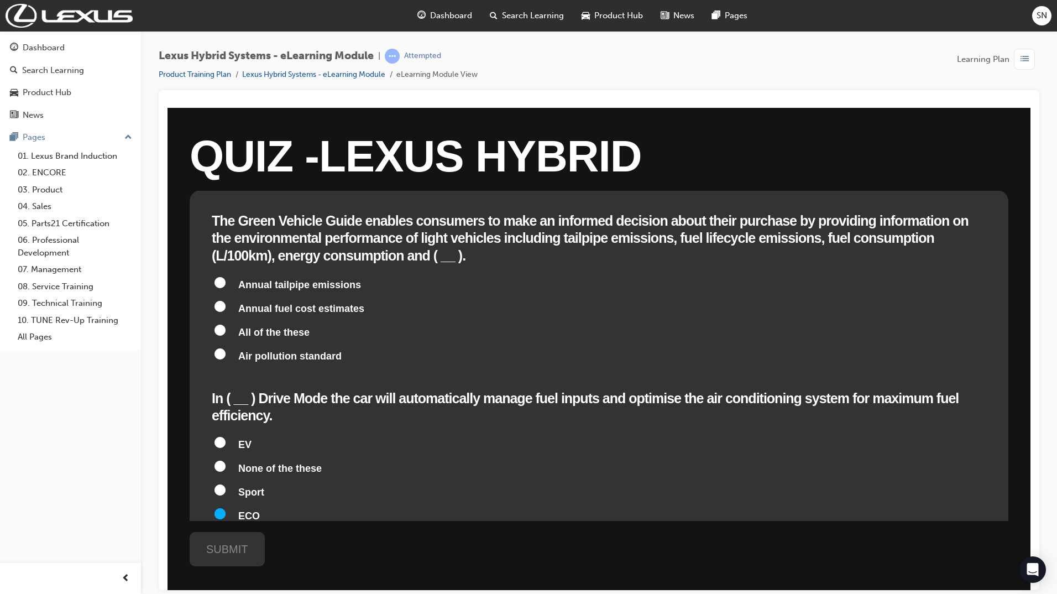
scroll to position [0, 0]
click at [219, 277] on input "Annual tailpipe emissions" at bounding box center [220, 282] width 11 height 11
radio input "true"
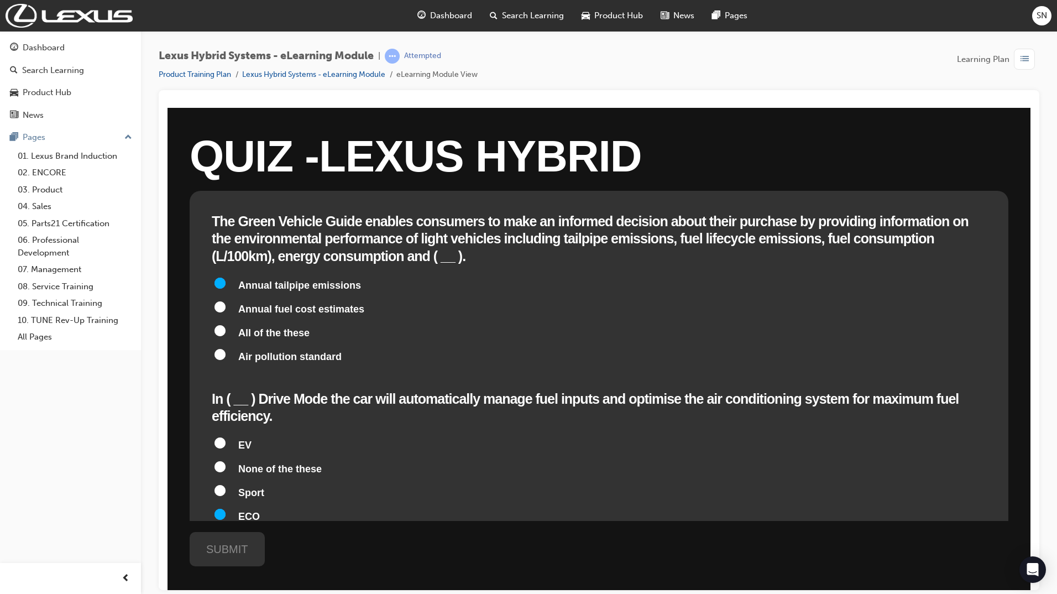
radio input "true"
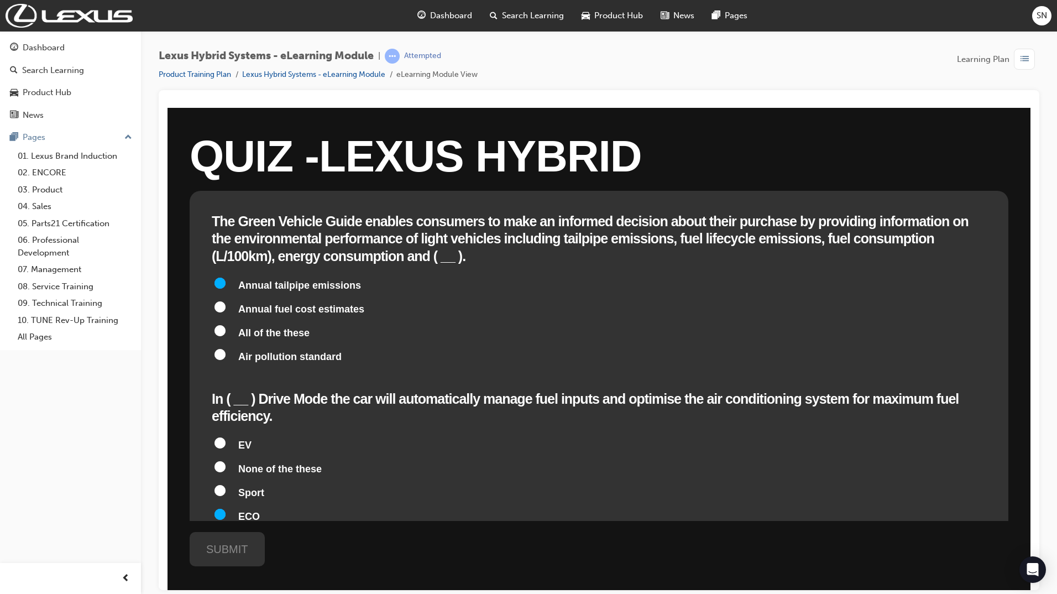
radio input "true"
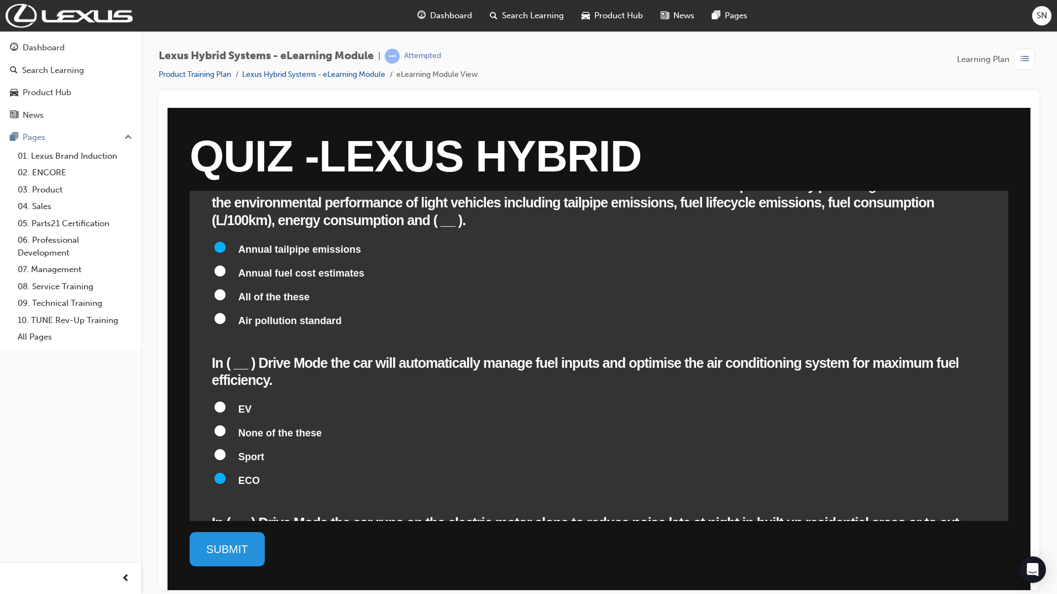
scroll to position [55, 0]
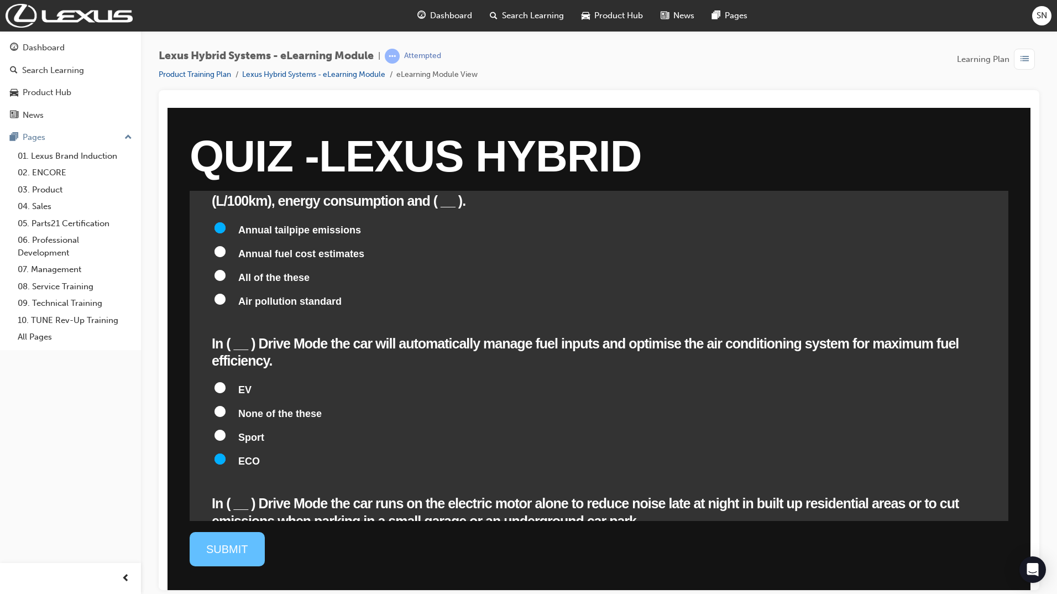
click at [244, 543] on div "SUBMIT" at bounding box center [227, 548] width 75 height 34
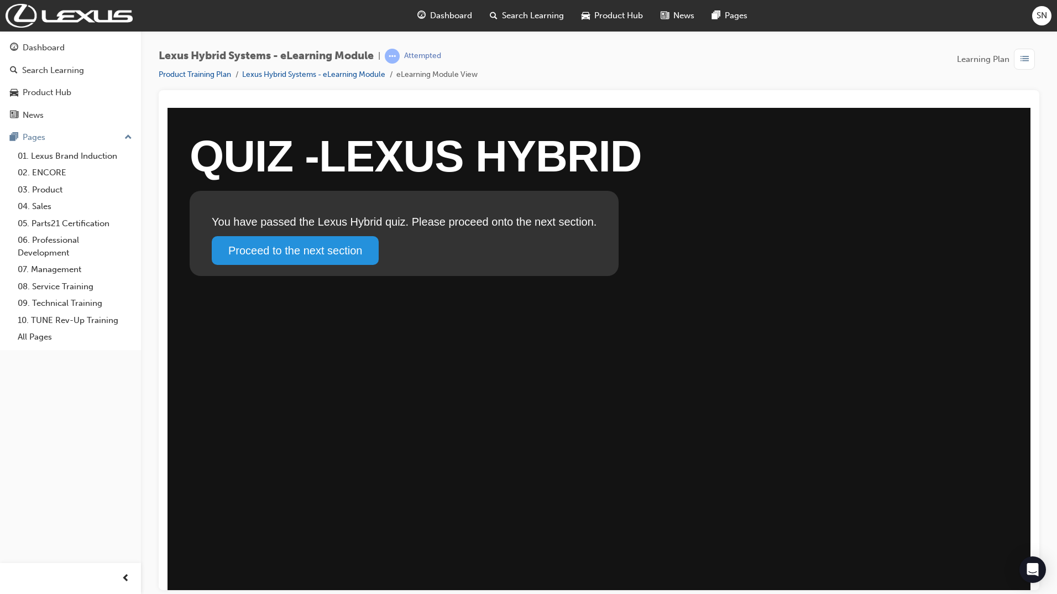
scroll to position [0, 0]
click at [323, 261] on link "Proceed to the next section" at bounding box center [295, 250] width 167 height 29
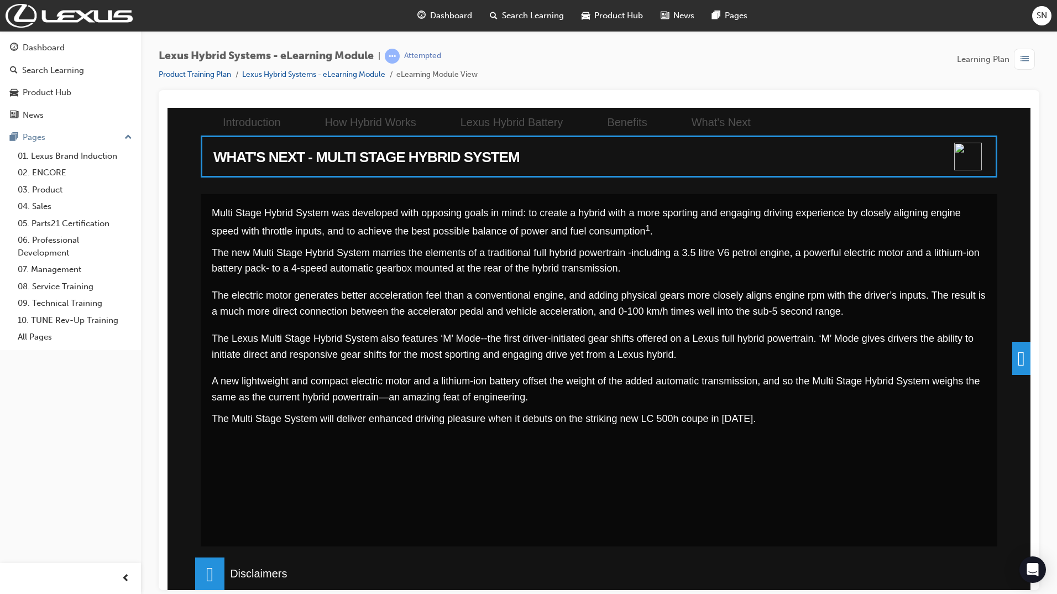
scroll to position [166, 0]
